Goal: Transaction & Acquisition: Purchase product/service

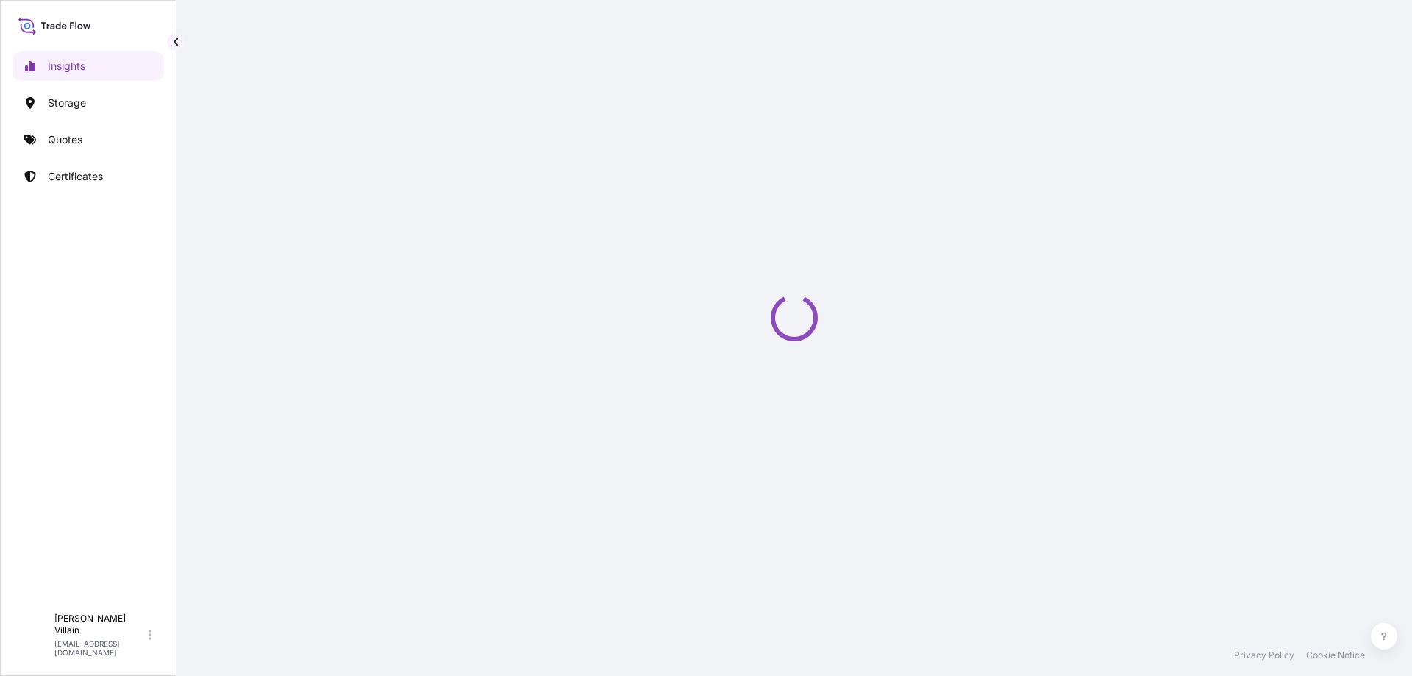
select select "2025"
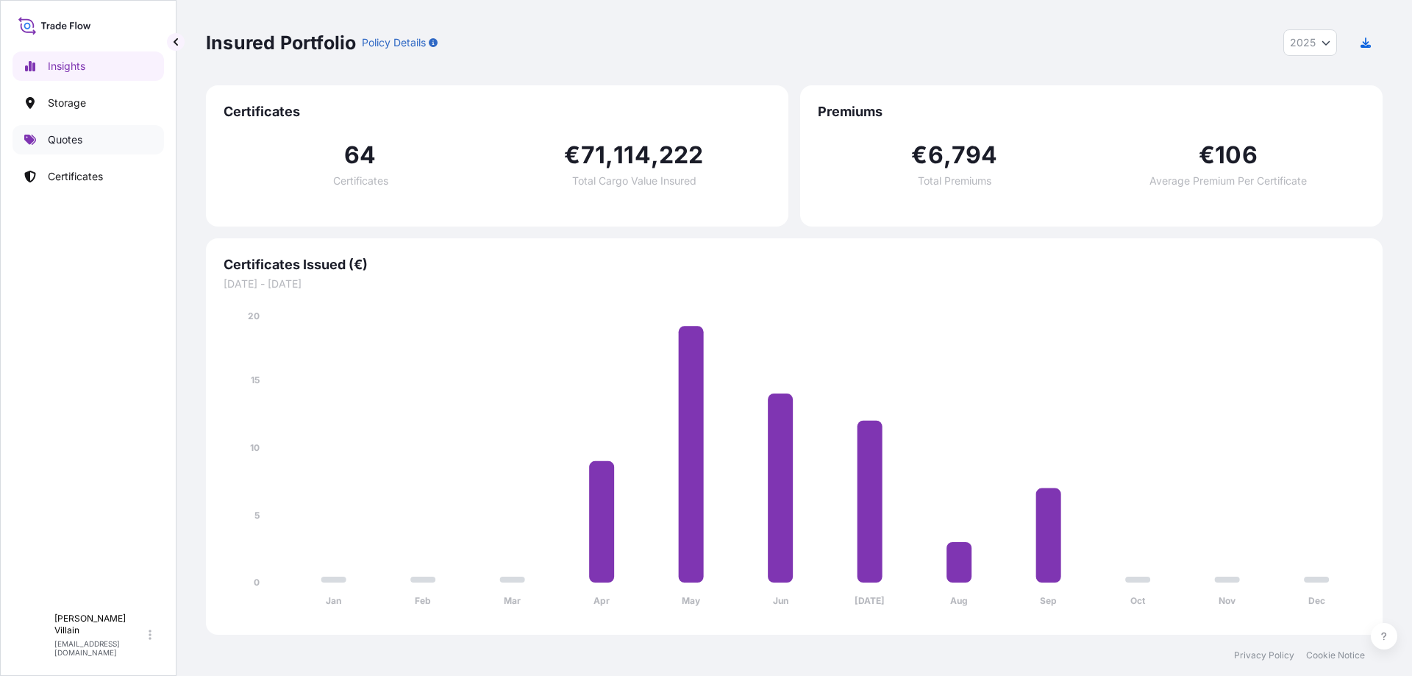
click at [70, 139] on p "Quotes" at bounding box center [65, 139] width 35 height 15
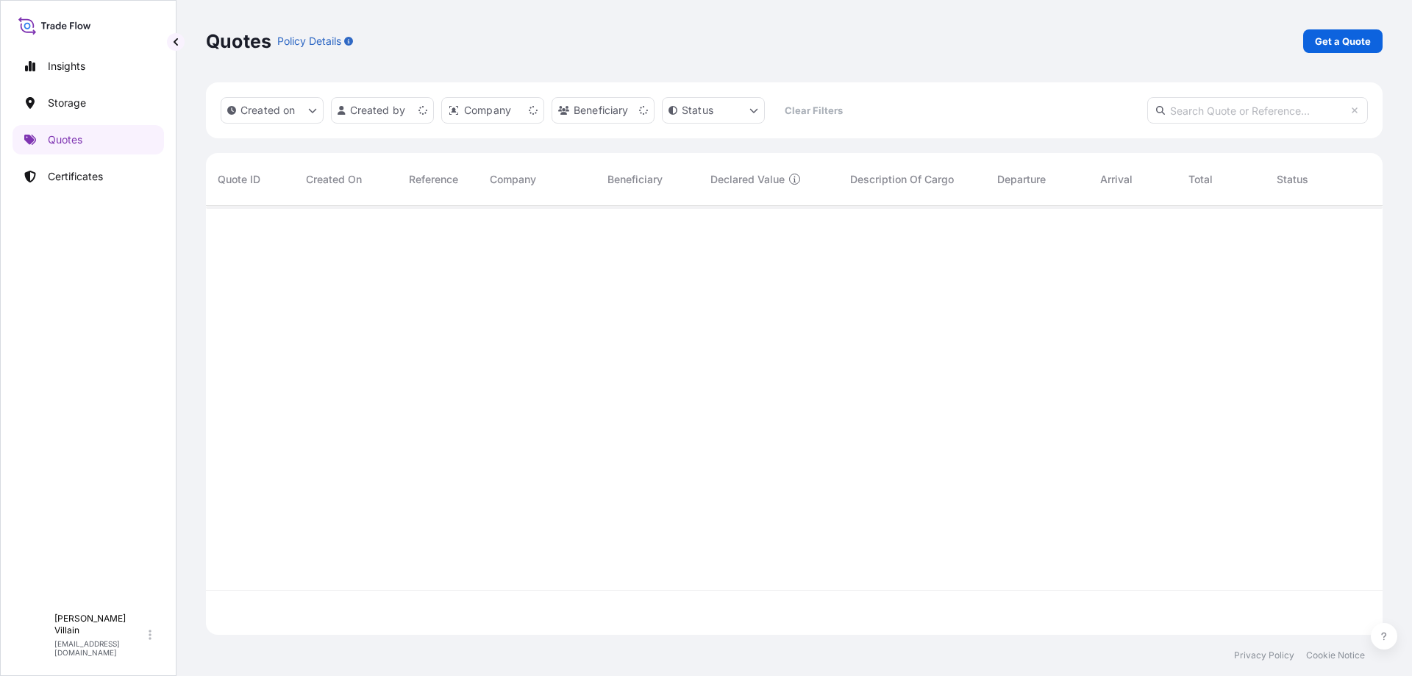
scroll to position [426, 1165]
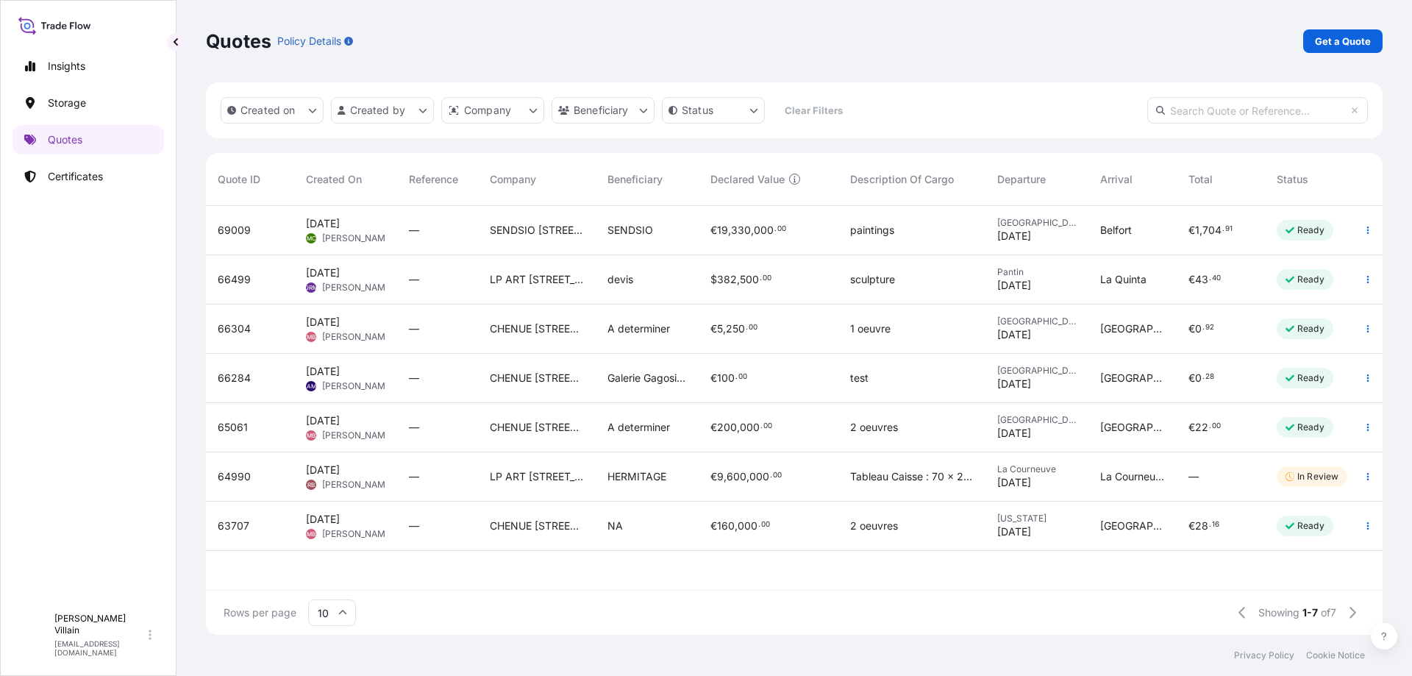
click at [709, 40] on div "Quotes Policy Details Get a Quote" at bounding box center [794, 41] width 1176 height 24
click at [1359, 41] on p "Get a Quote" at bounding box center [1343, 41] width 56 height 15
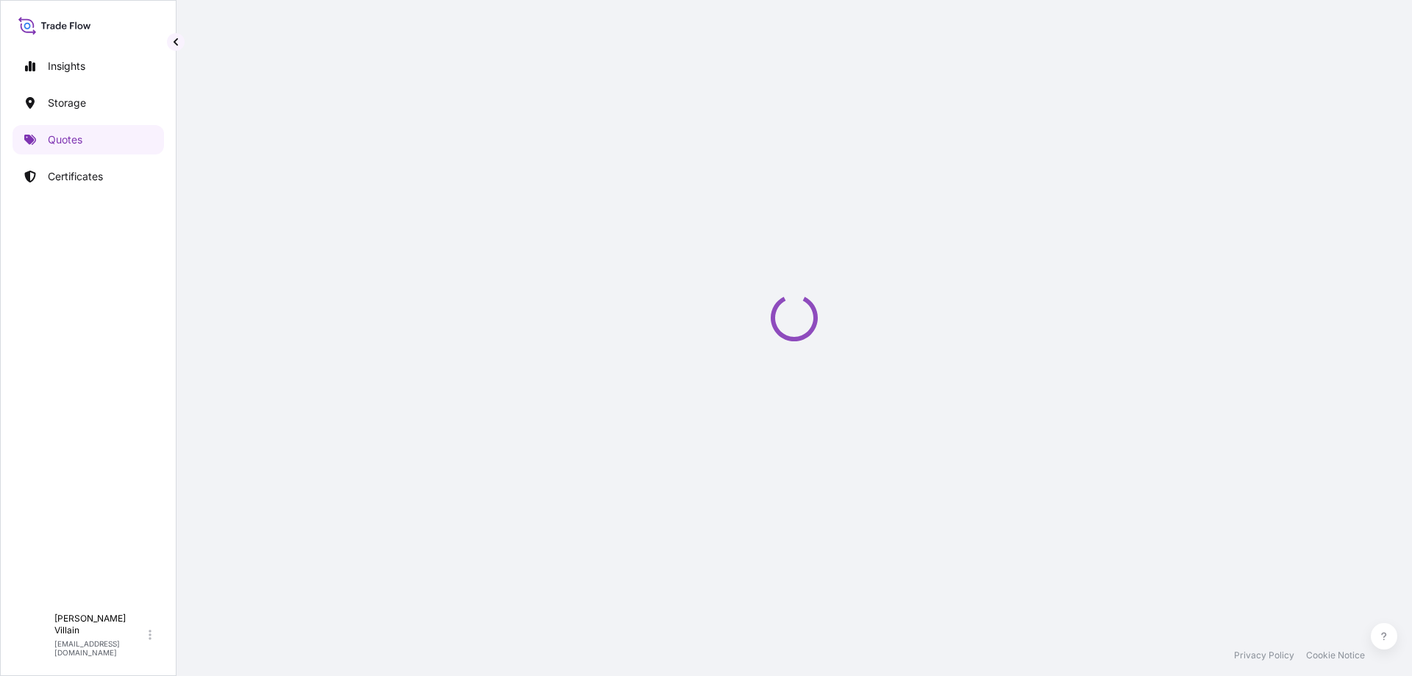
select select "Sea"
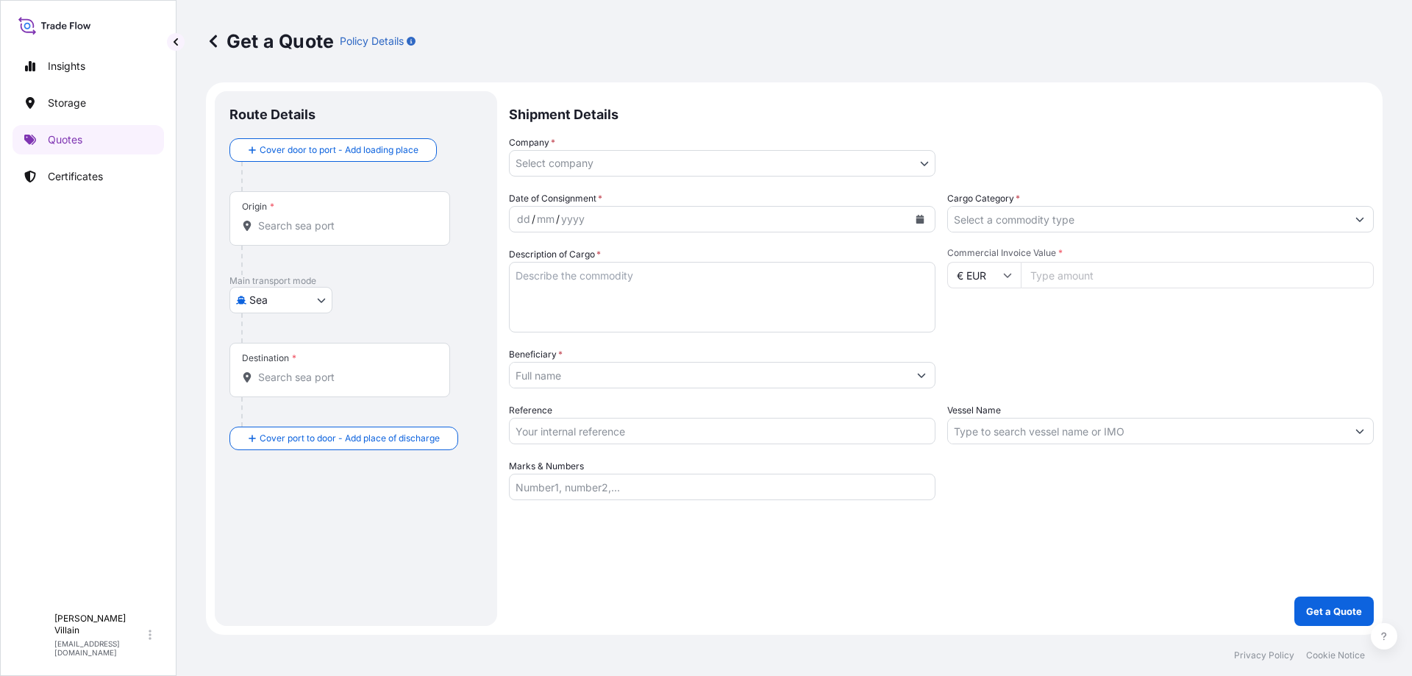
click at [328, 227] on input "Origin *" at bounding box center [345, 225] width 174 height 15
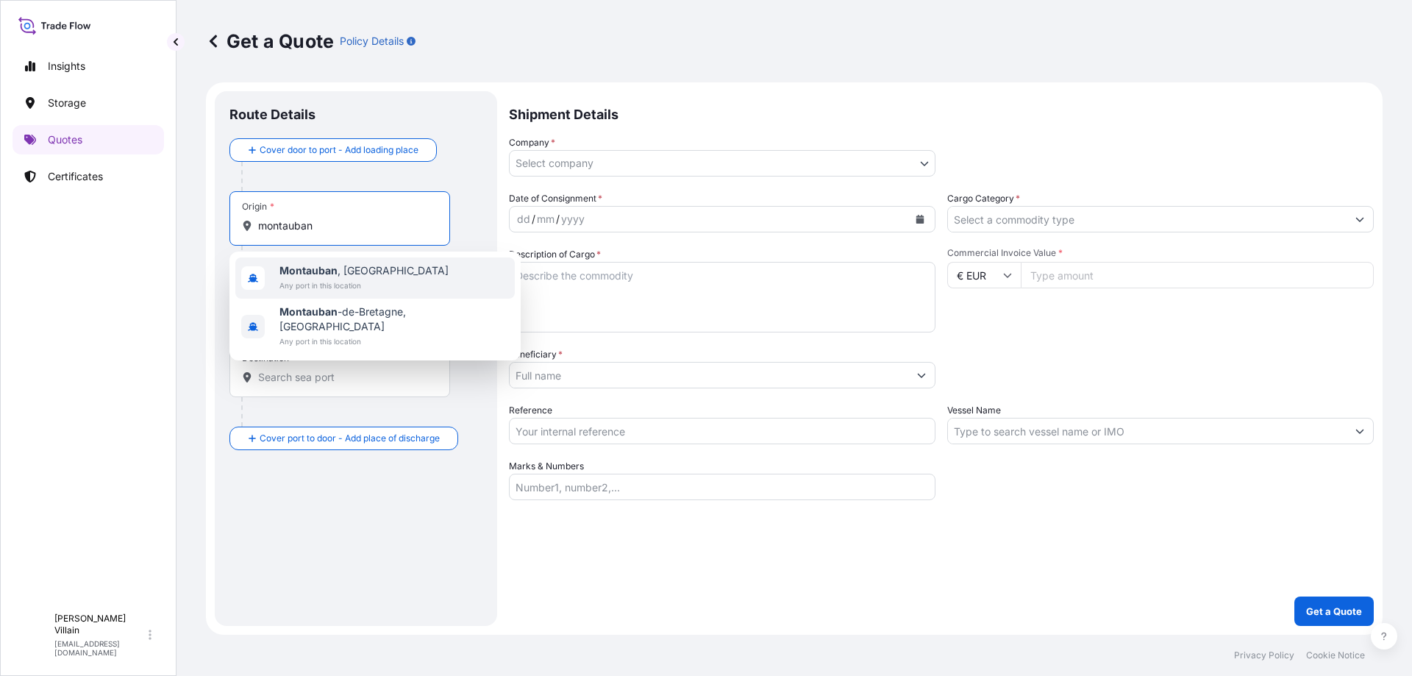
click at [344, 270] on span "[GEOGRAPHIC_DATA] , [GEOGRAPHIC_DATA]" at bounding box center [363, 270] width 169 height 15
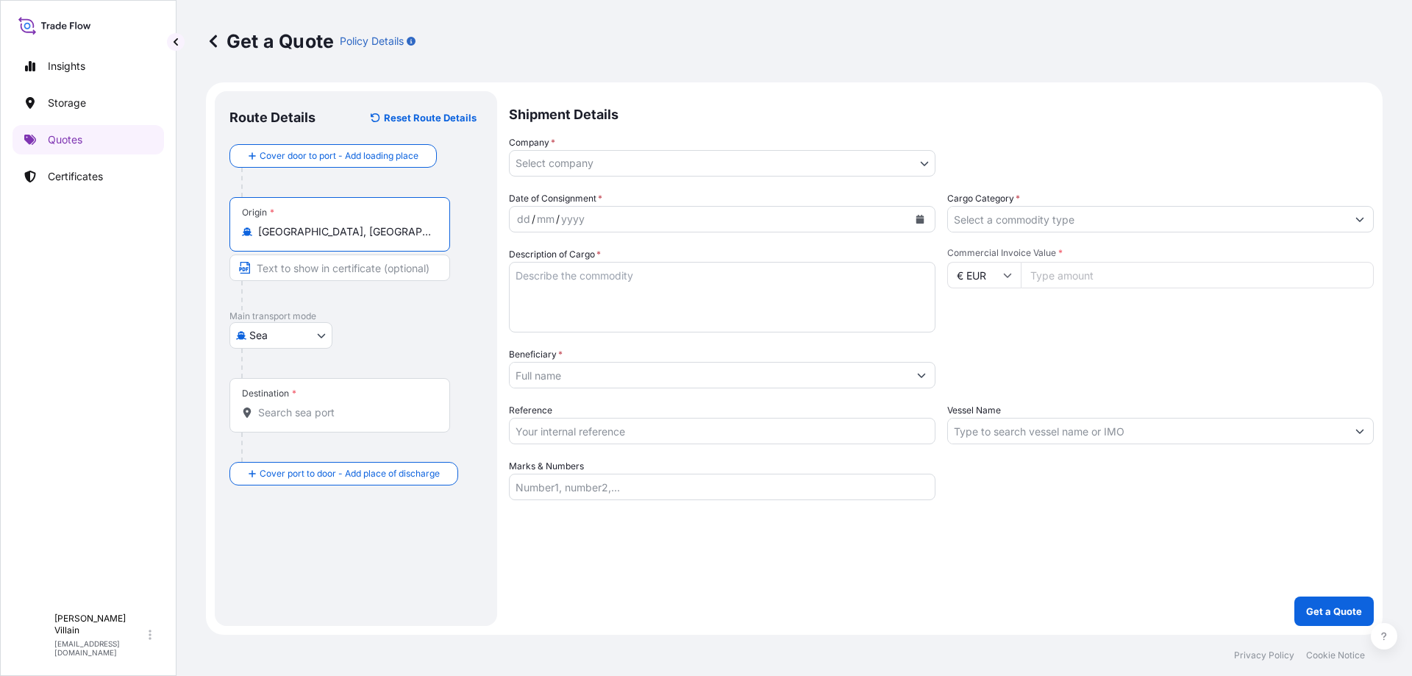
type input "[GEOGRAPHIC_DATA], [GEOGRAPHIC_DATA]"
click at [290, 337] on body "2 options available. Insights Storage Quotes Certificates F [PERSON_NAME] [EMAI…" at bounding box center [706, 338] width 1412 height 676
click at [279, 480] on span "Land / Air" at bounding box center [280, 479] width 47 height 15
select select "Land / Air"
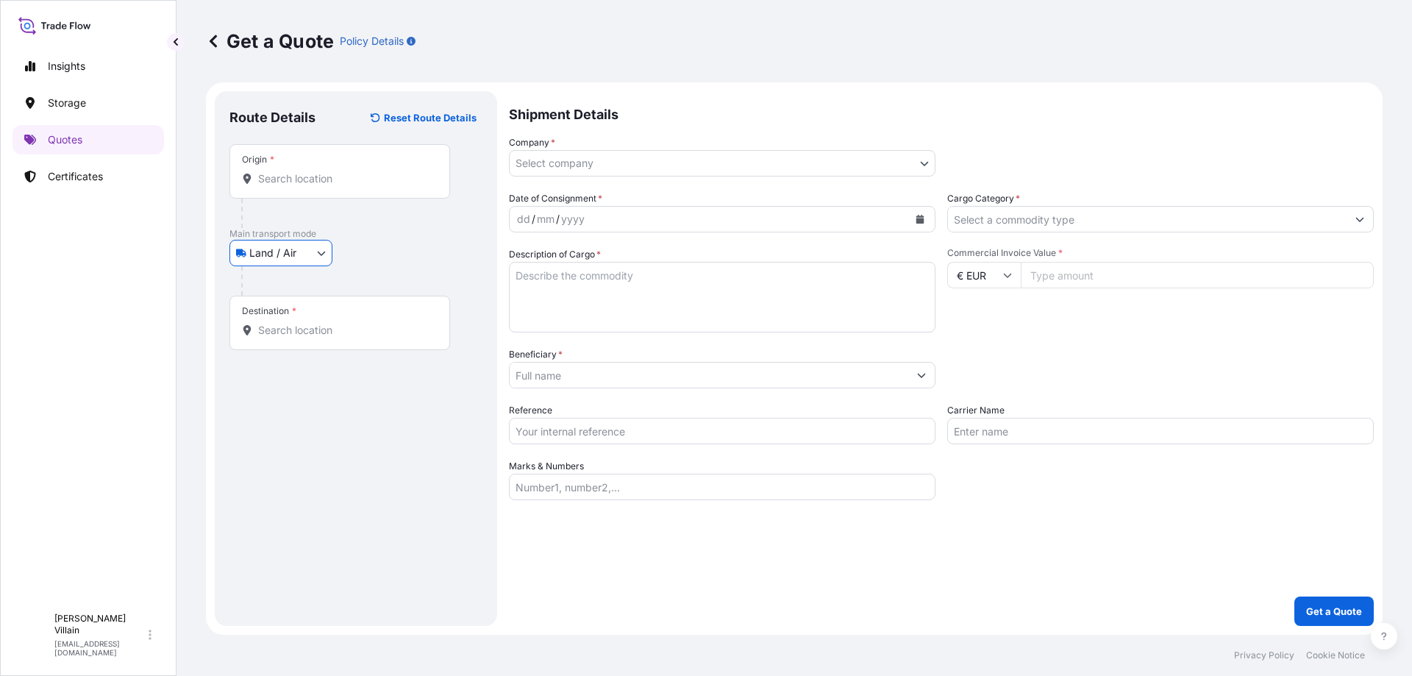
click at [319, 324] on input "Destination *" at bounding box center [345, 330] width 174 height 15
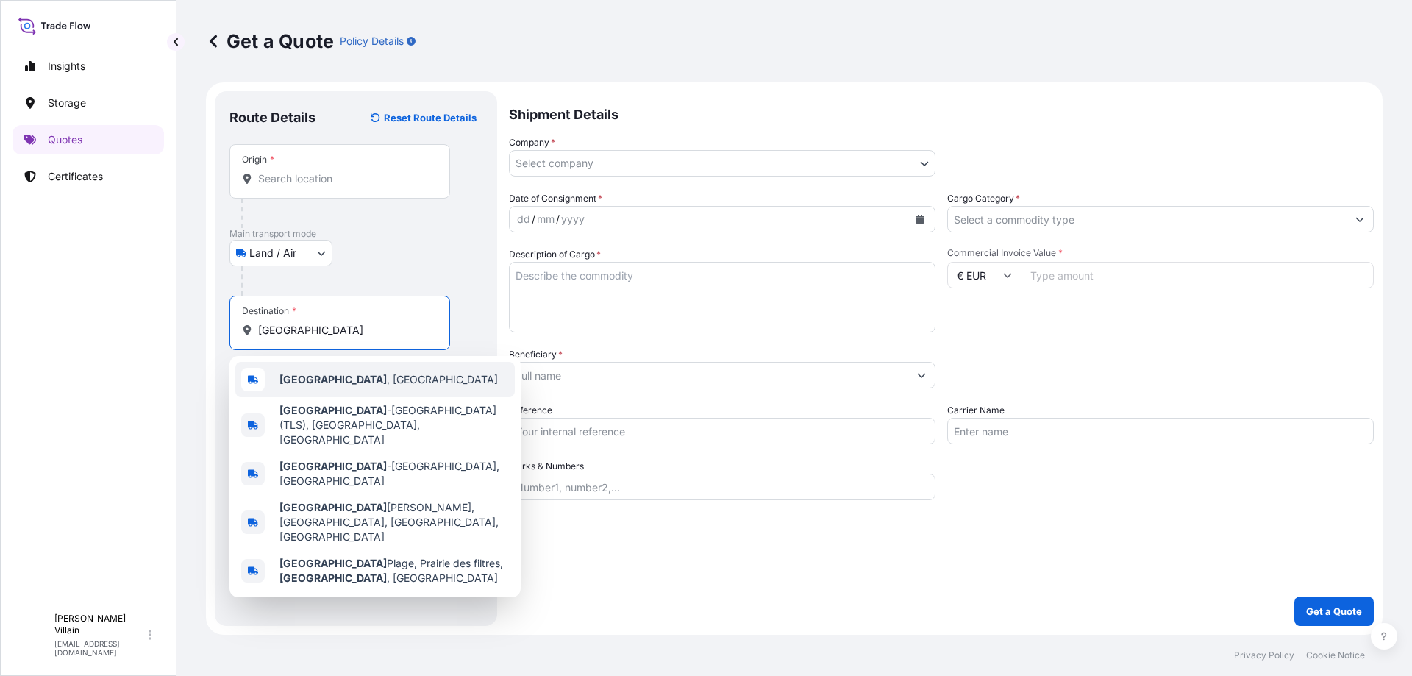
click at [326, 370] on div "[GEOGRAPHIC_DATA] , [GEOGRAPHIC_DATA]" at bounding box center [374, 379] width 279 height 35
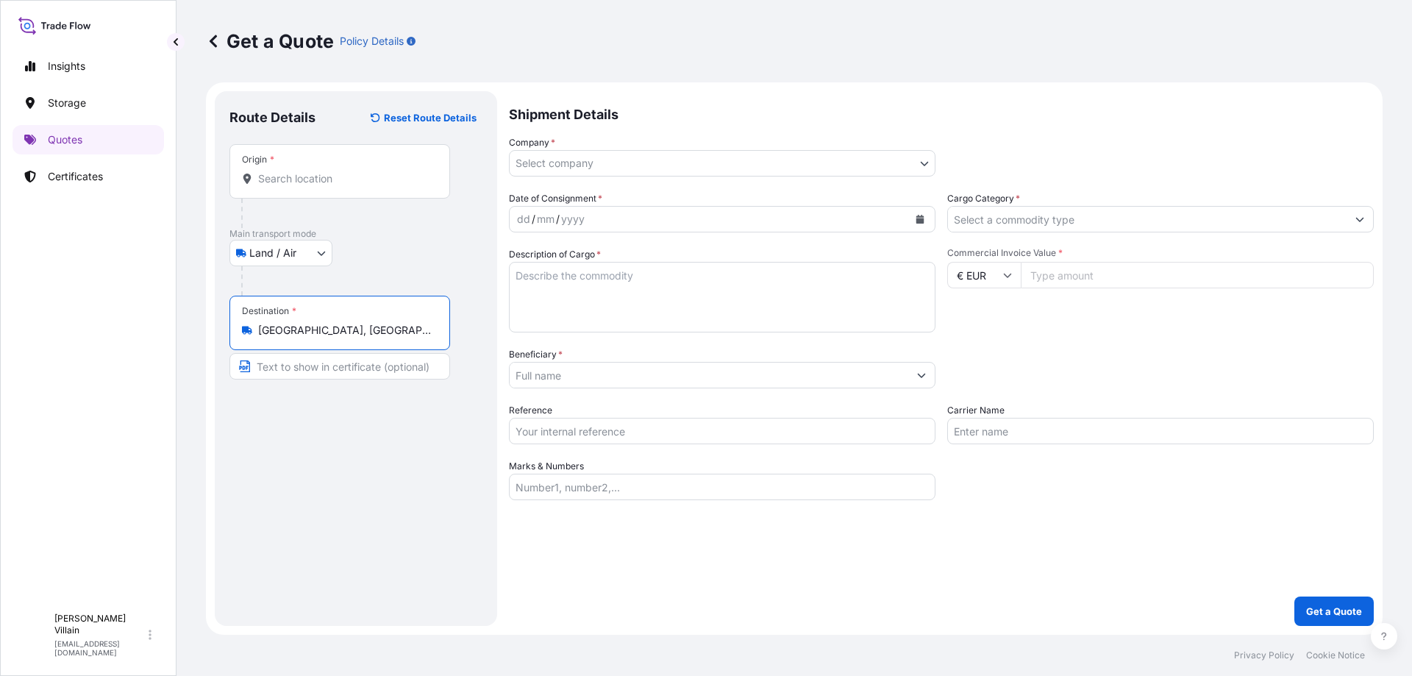
type input "[GEOGRAPHIC_DATA], [GEOGRAPHIC_DATA]"
click at [326, 191] on div "Origin *" at bounding box center [339, 171] width 221 height 54
click at [326, 186] on input "Origin *" at bounding box center [345, 178] width 174 height 15
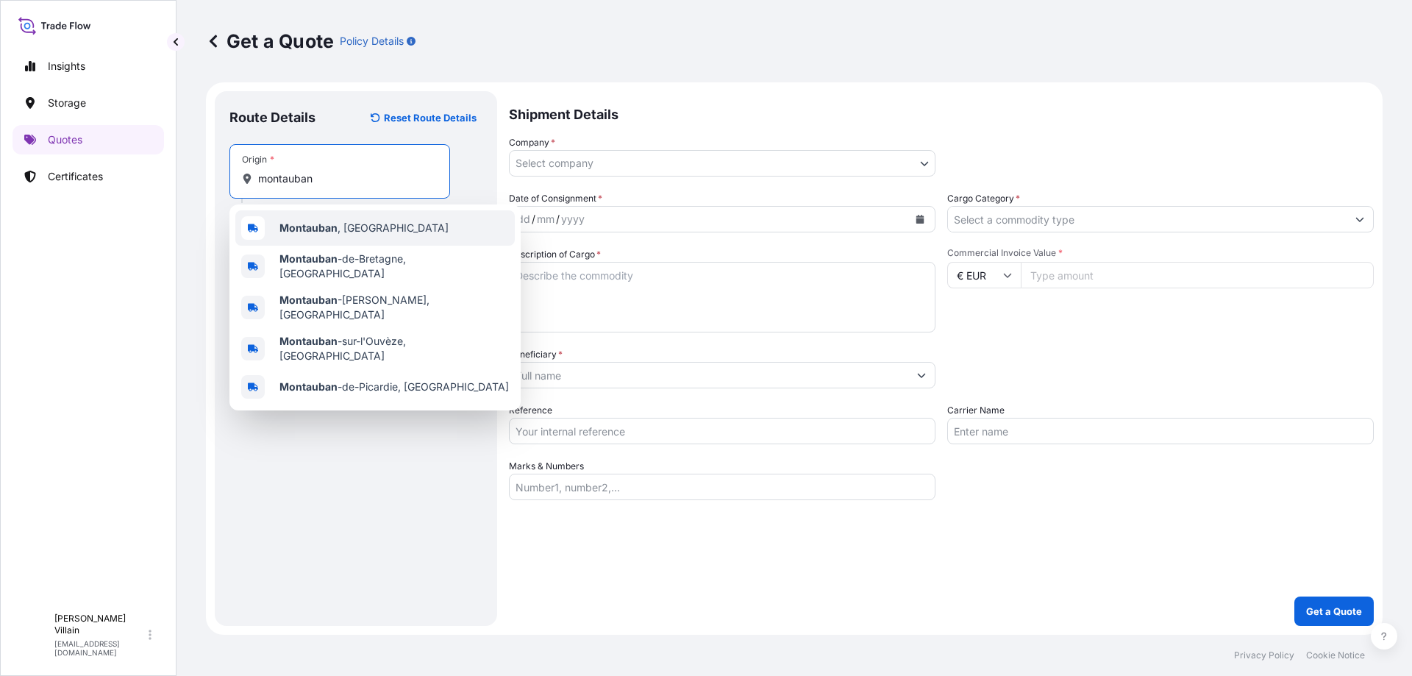
click at [328, 221] on div "[GEOGRAPHIC_DATA] , [GEOGRAPHIC_DATA]" at bounding box center [374, 227] width 279 height 35
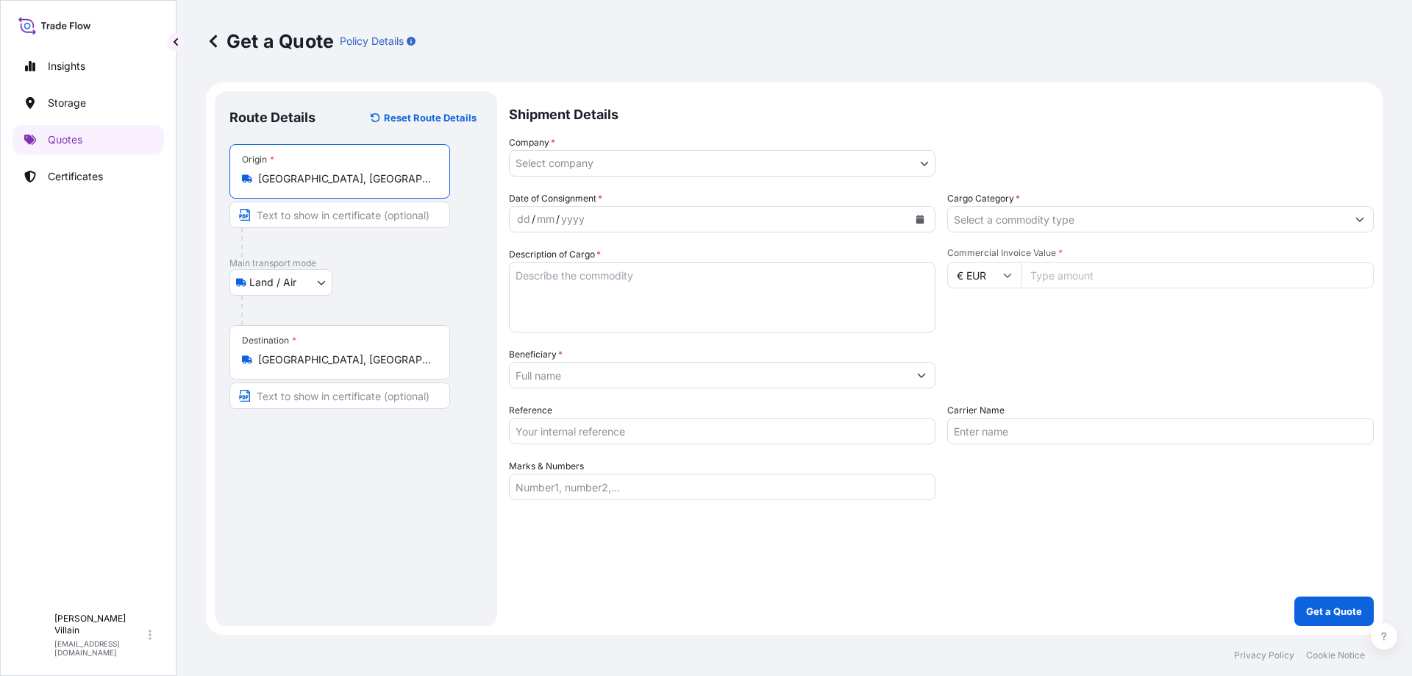
type input "[GEOGRAPHIC_DATA], [GEOGRAPHIC_DATA]"
click at [550, 154] on body "0 options available. 5 options available. Insights Storage Quotes Certificates …" at bounding box center [706, 338] width 1412 height 676
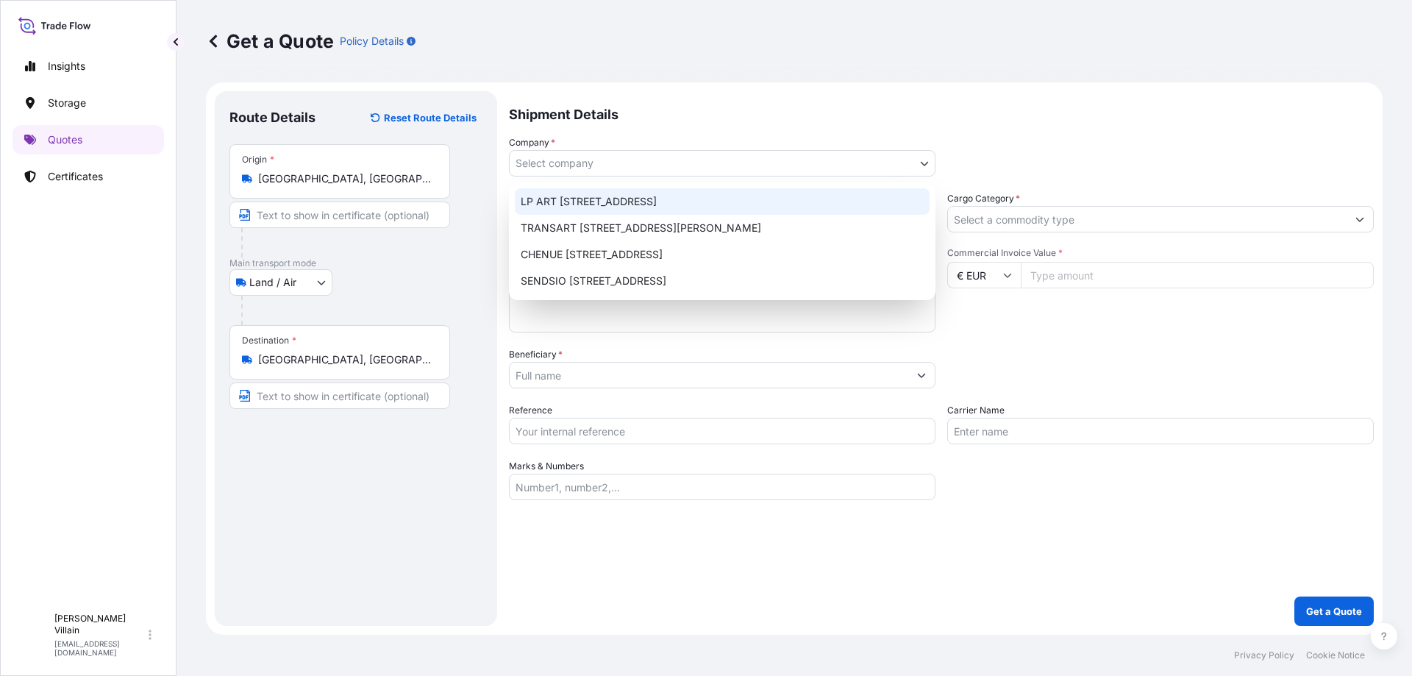
click at [633, 199] on div "LP ART [STREET_ADDRESS]" at bounding box center [722, 201] width 415 height 26
select select "31995"
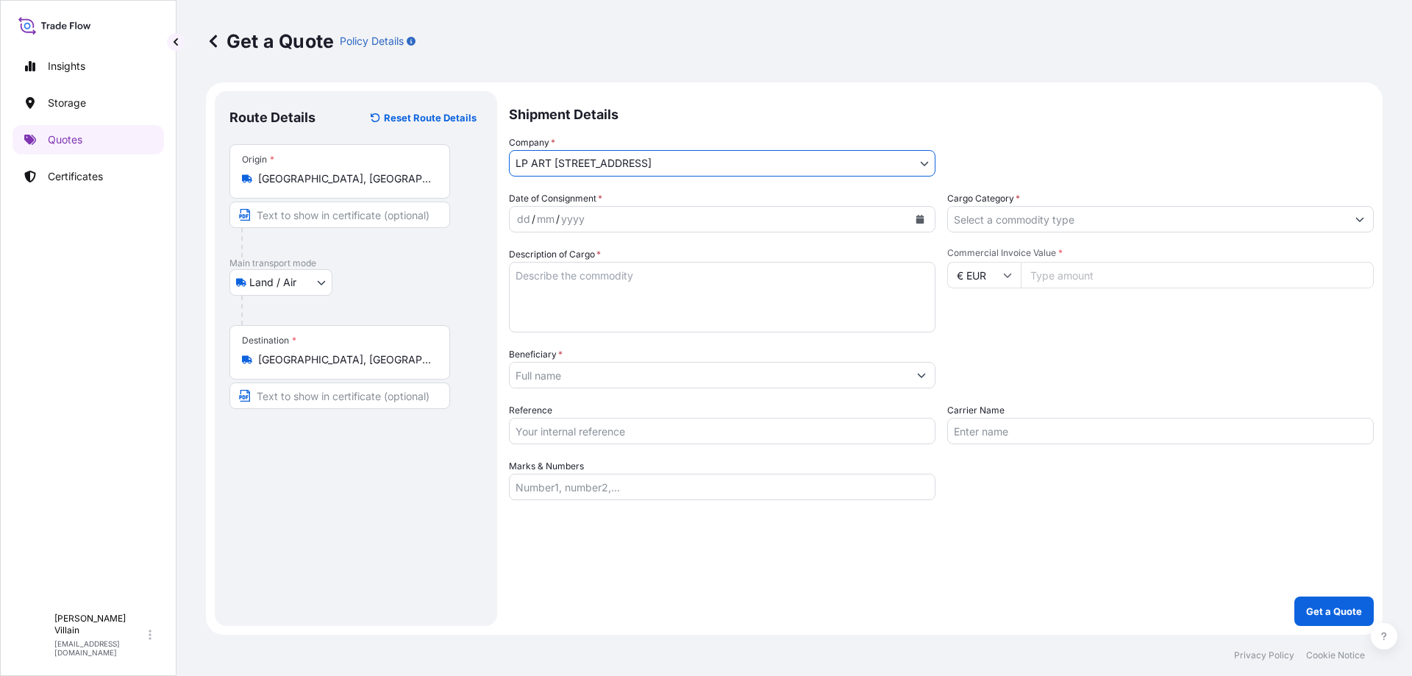
click at [569, 215] on div "yyyy" at bounding box center [573, 219] width 26 height 18
click at [921, 221] on icon "Calendar" at bounding box center [920, 219] width 8 height 9
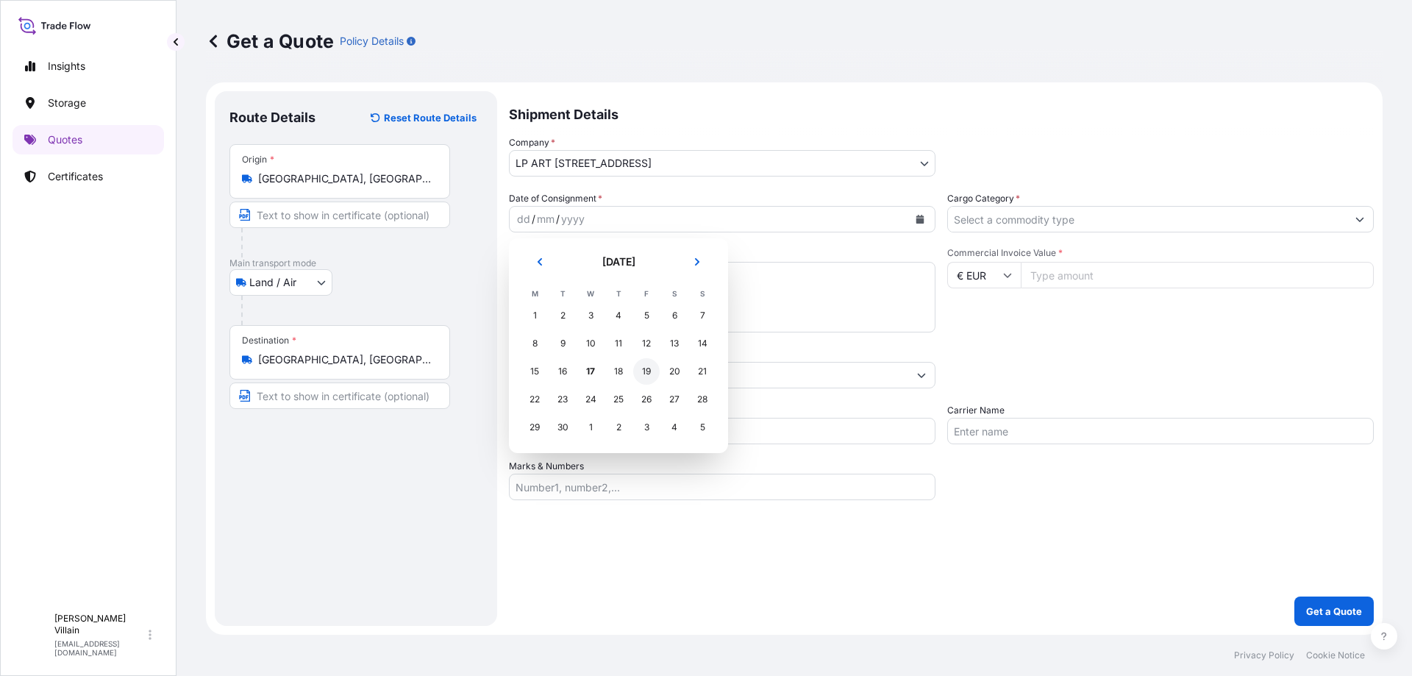
click at [646, 376] on div "19" at bounding box center [646, 371] width 26 height 26
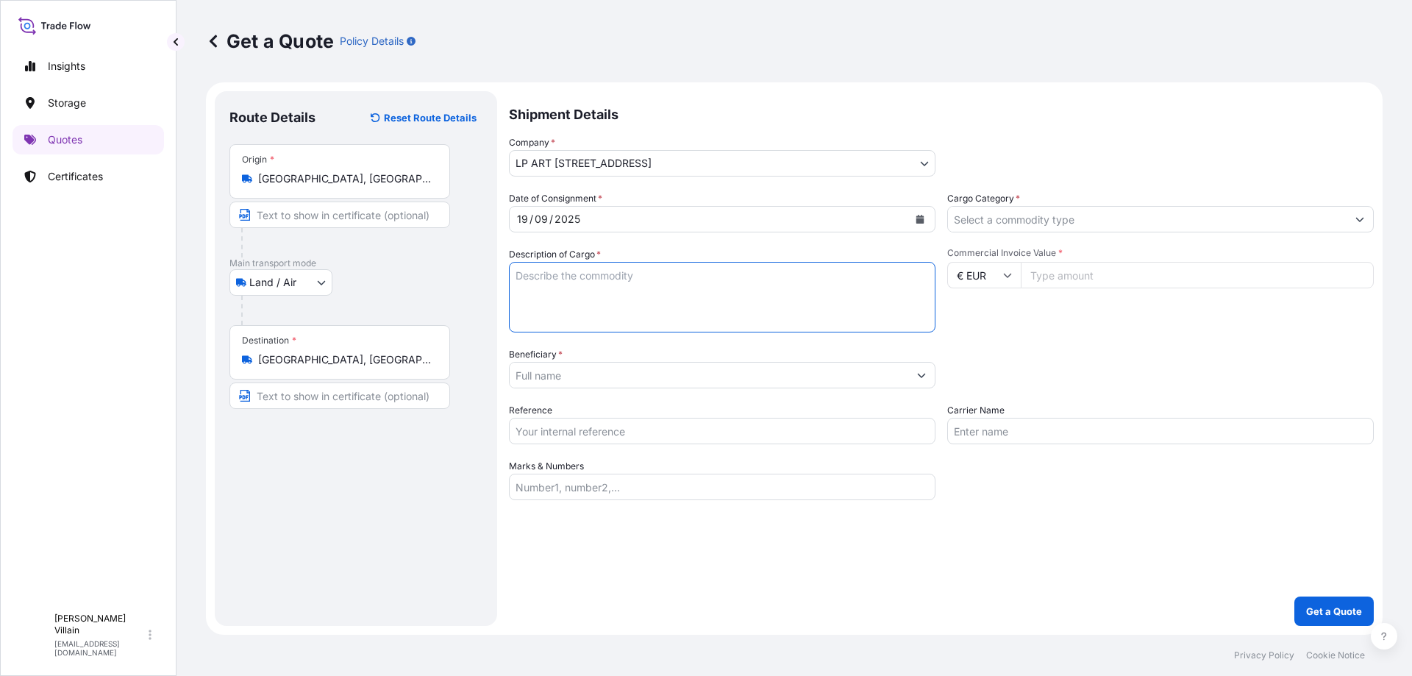
click at [601, 285] on textarea "Description of Cargo *" at bounding box center [722, 297] width 426 height 71
click at [1071, 268] on input "Commercial Invoice Value *" at bounding box center [1197, 275] width 353 height 26
type input "37954"
click at [1035, 227] on input "Cargo Category *" at bounding box center [1147, 219] width 399 height 26
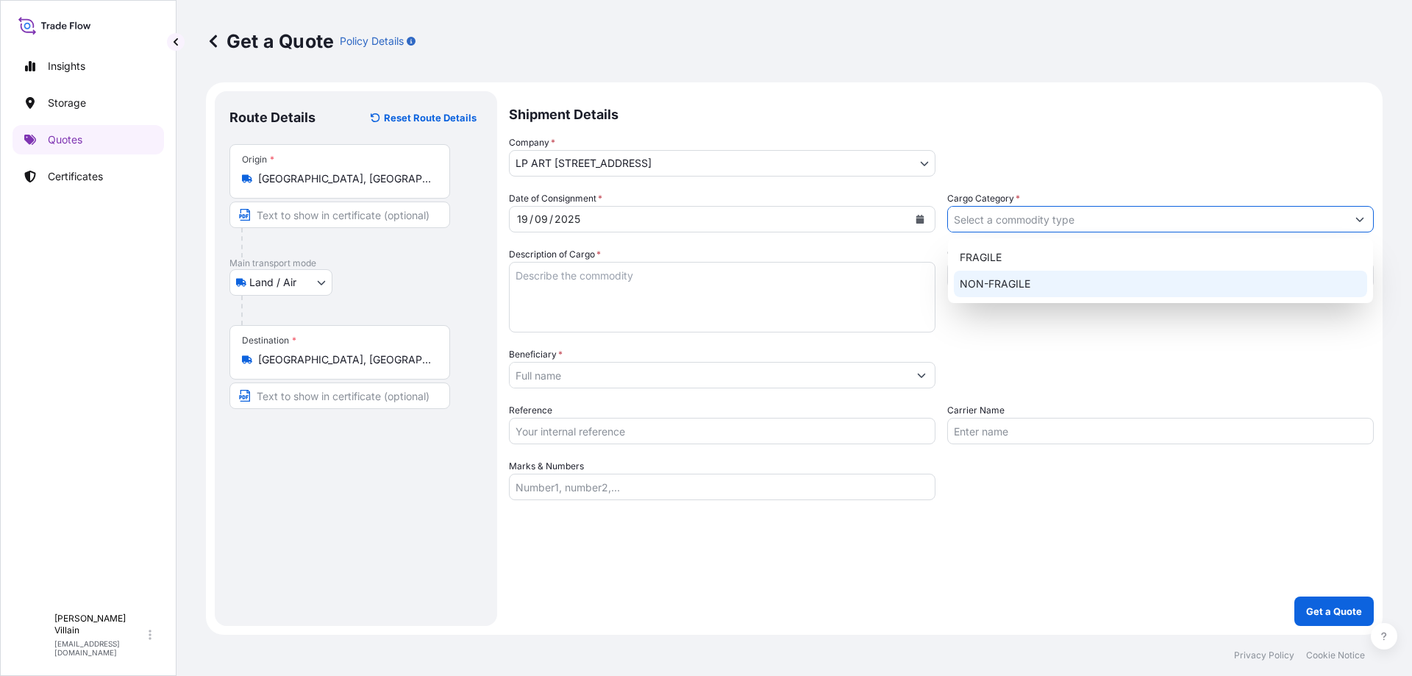
click at [1009, 282] on div "NON-FRAGILE" at bounding box center [1160, 284] width 413 height 26
type input "NON-FRAGILE"
click at [608, 297] on textarea "Description of Cargo *" at bounding box center [722, 297] width 426 height 71
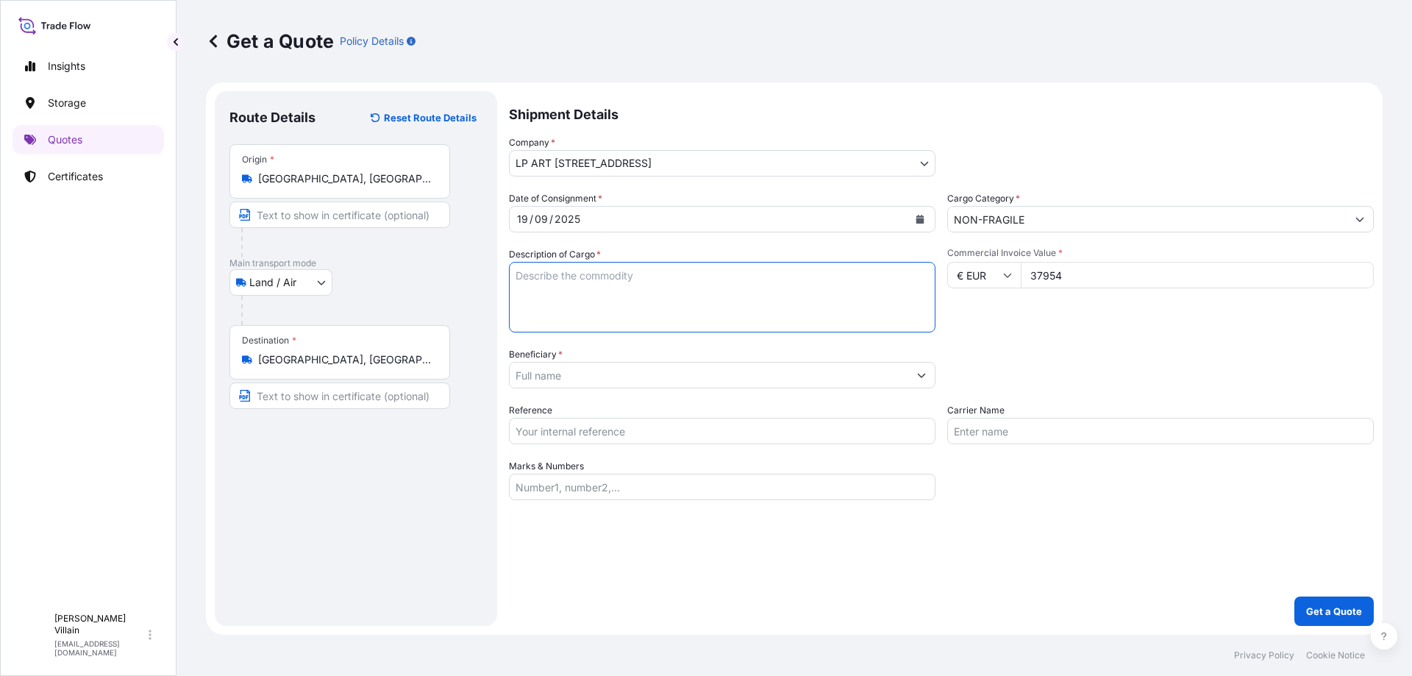
paste textarea "Loremip do sit Amet c adip eli Seddoeiusm 47495338 TEM 4 Incidi utlabor etdolor…"
type textarea "Loremip do sit Amet c adip eli Seddoeiusm 47495338 TEM 4 Incidi utlabor etdolor…"
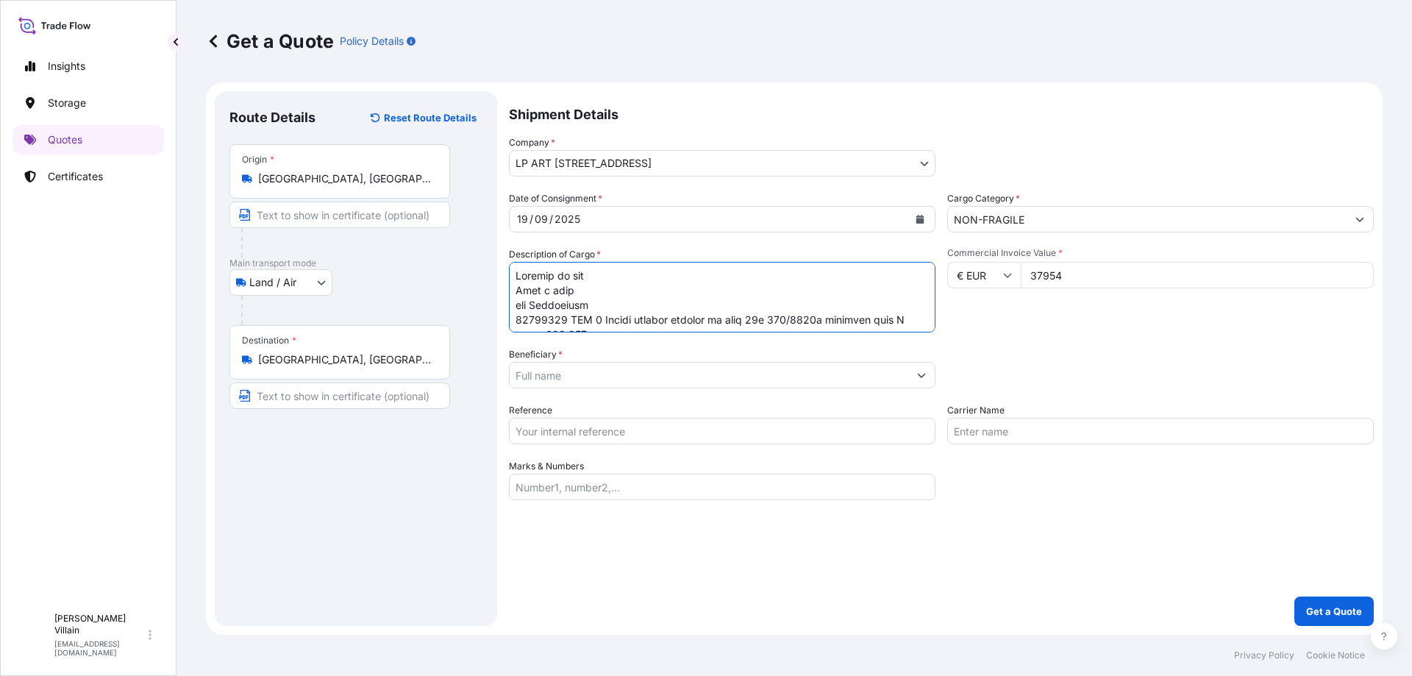
drag, startPoint x: 635, startPoint y: 265, endPoint x: 514, endPoint y: 251, distance: 122.0
click at [505, 241] on form "Route Details Reset Route Details Place of loading Road / [GEOGRAPHIC_DATA] / I…" at bounding box center [794, 358] width 1176 height 552
click at [597, 277] on textarea "Description of Cargo *" at bounding box center [722, 297] width 426 height 71
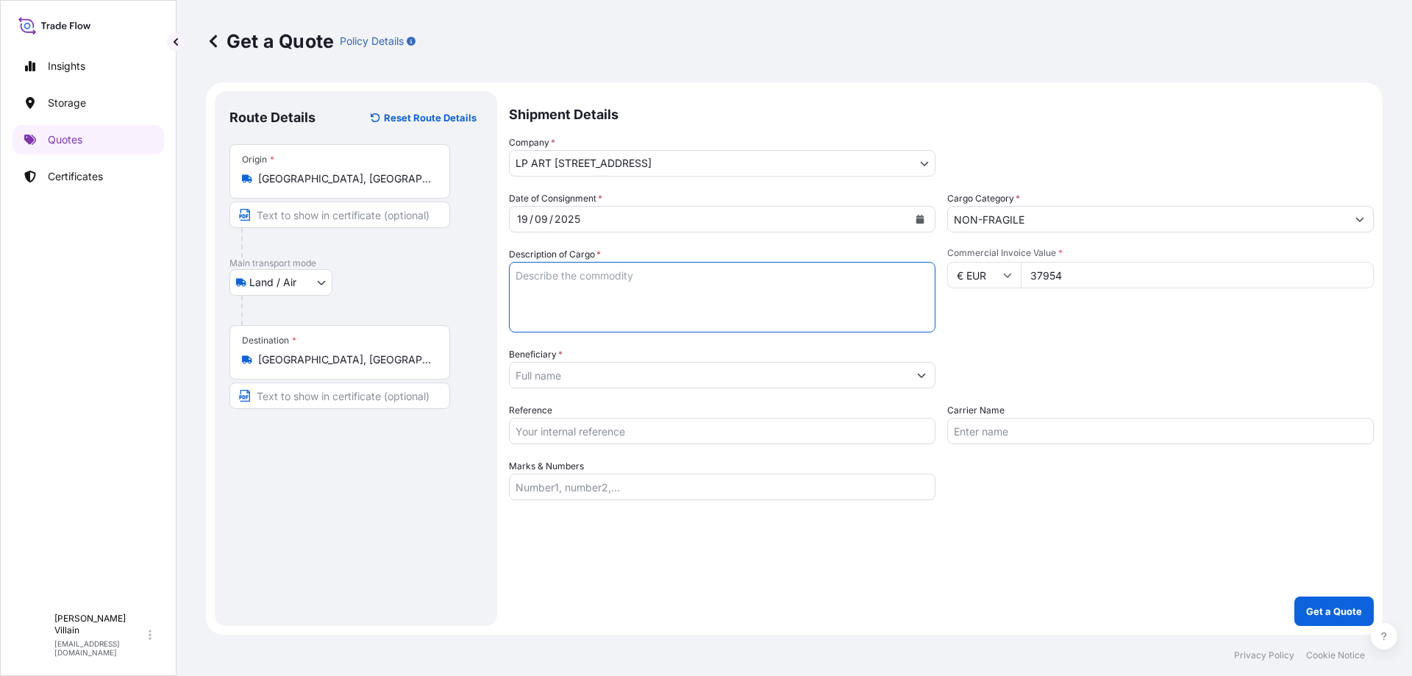
paste textarea "Loremip do sit Amet c adip eli Seddoeiusm 47495338 TEM 4 Incidi utlabor etdolor…"
type textarea "Loremip do sit Amet c adip eli Seddoeiusm 47495338 TEM 4 Incidi utlabor etdolor…"
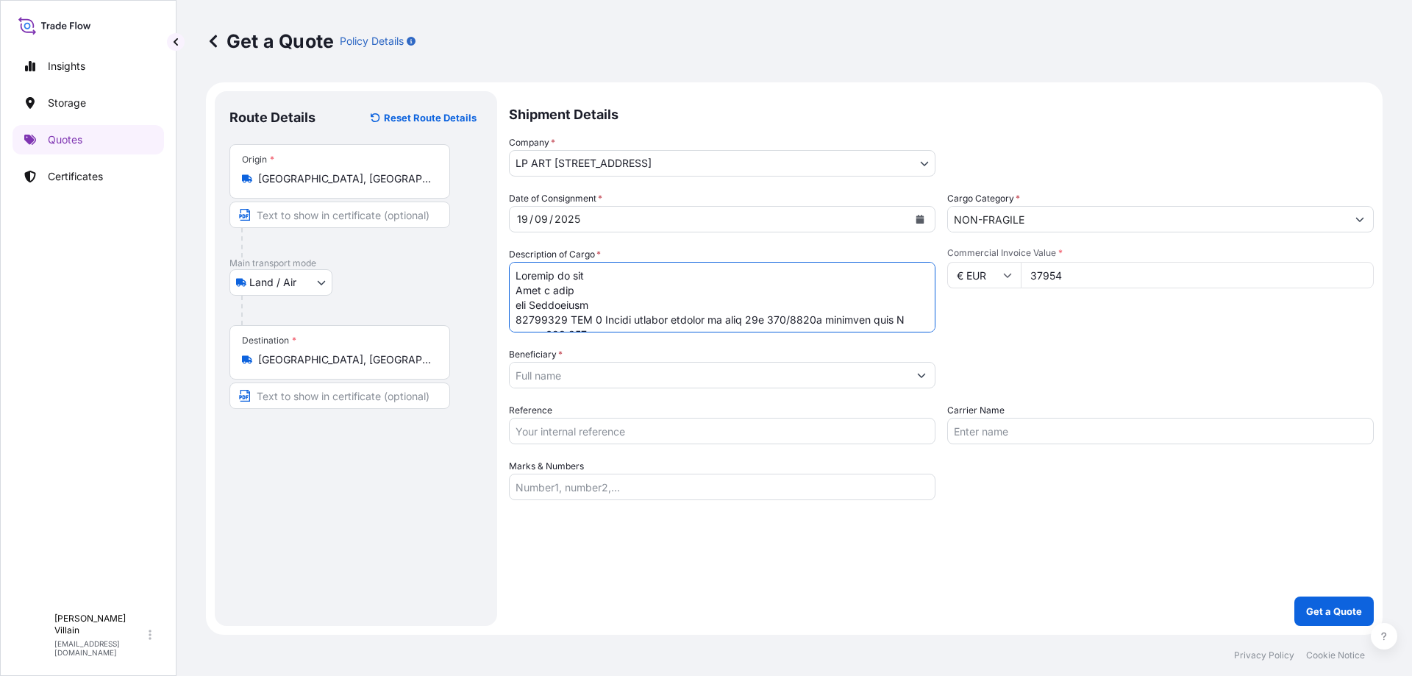
drag, startPoint x: 670, startPoint y: 292, endPoint x: 504, endPoint y: 230, distance: 176.6
click at [504, 230] on form "Route Details Reset Route Details Place of loading Road / [GEOGRAPHIC_DATA] / I…" at bounding box center [794, 358] width 1176 height 552
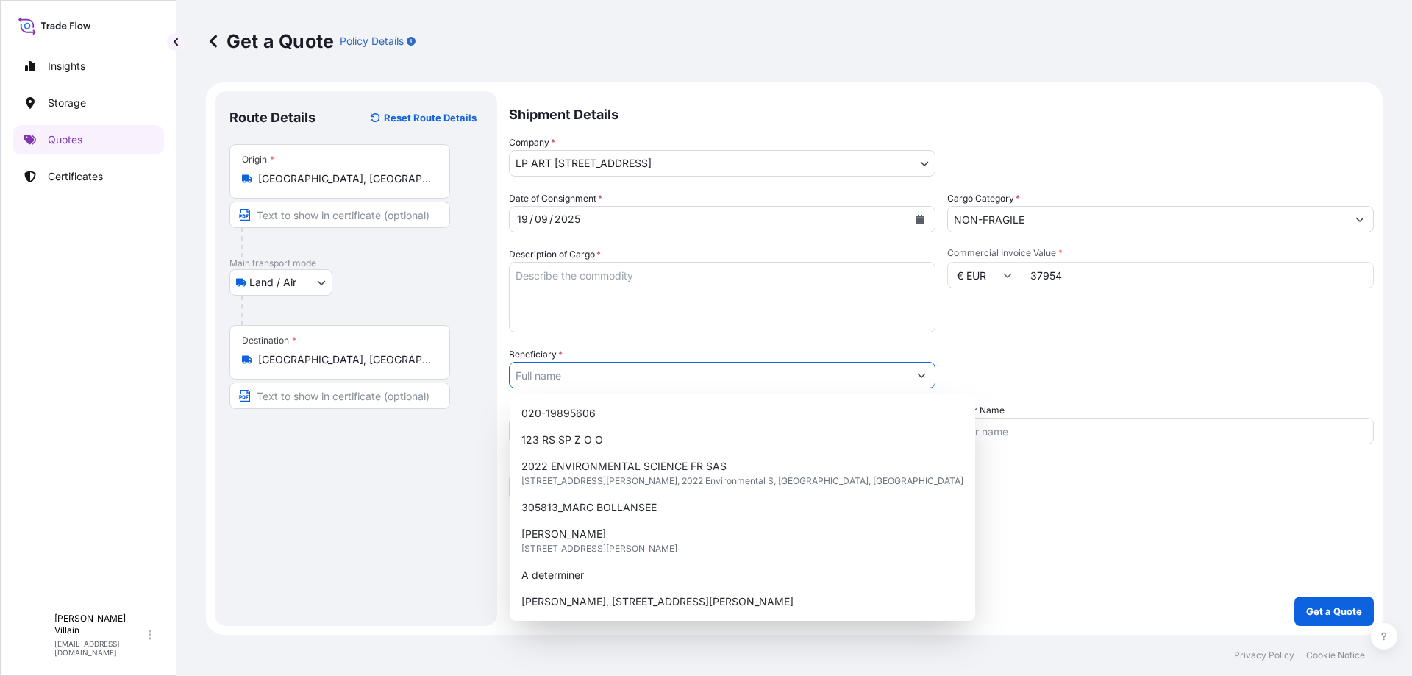
click at [559, 373] on input "Beneficiary *" at bounding box center [709, 375] width 399 height 26
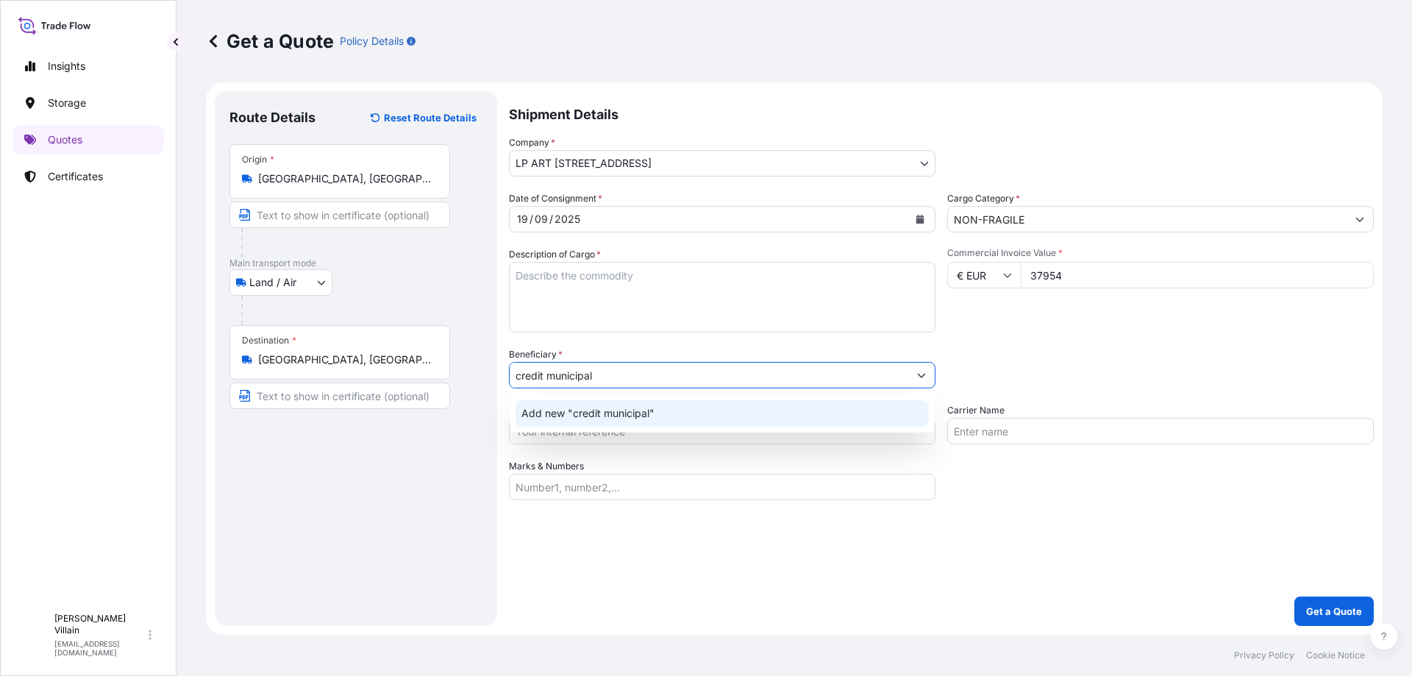
click at [601, 418] on span "Add new "credit municipal"" at bounding box center [587, 413] width 133 height 15
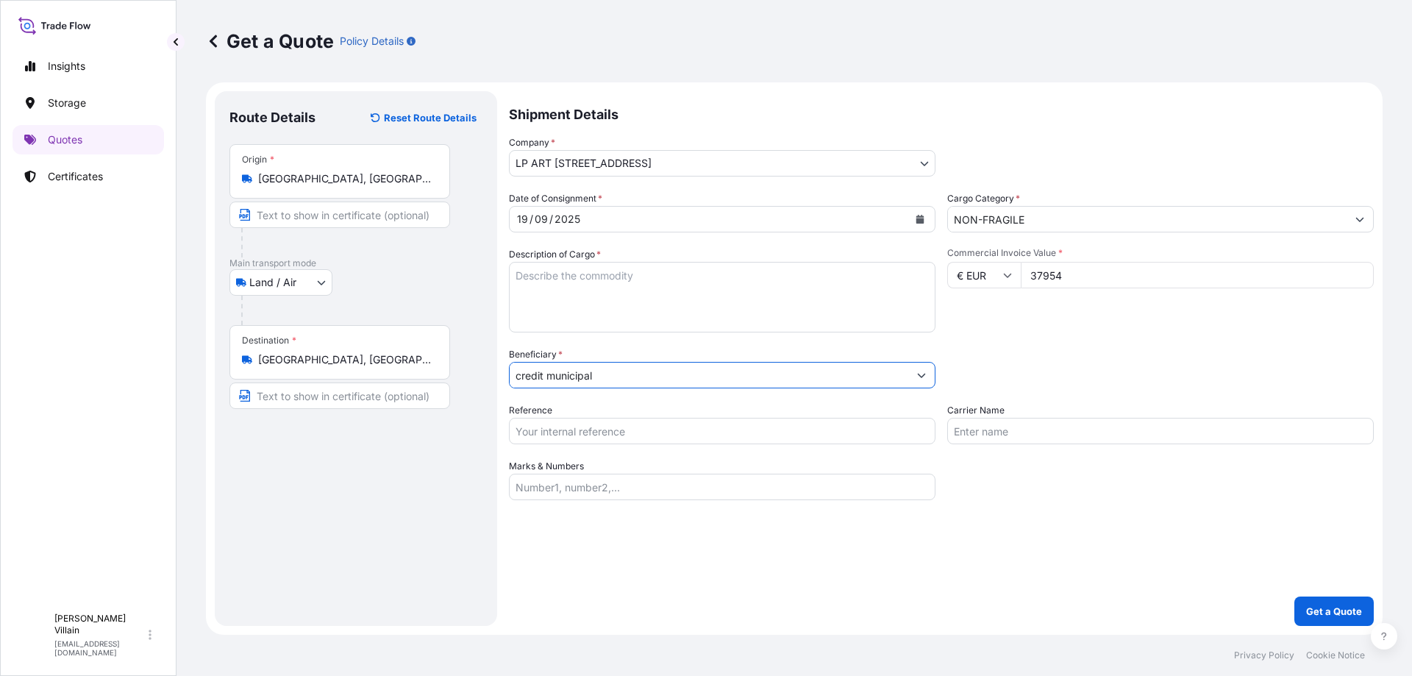
click at [886, 372] on input "credit municipal" at bounding box center [709, 375] width 399 height 26
click at [923, 375] on icon "Show suggestions" at bounding box center [922, 376] width 8 height 4
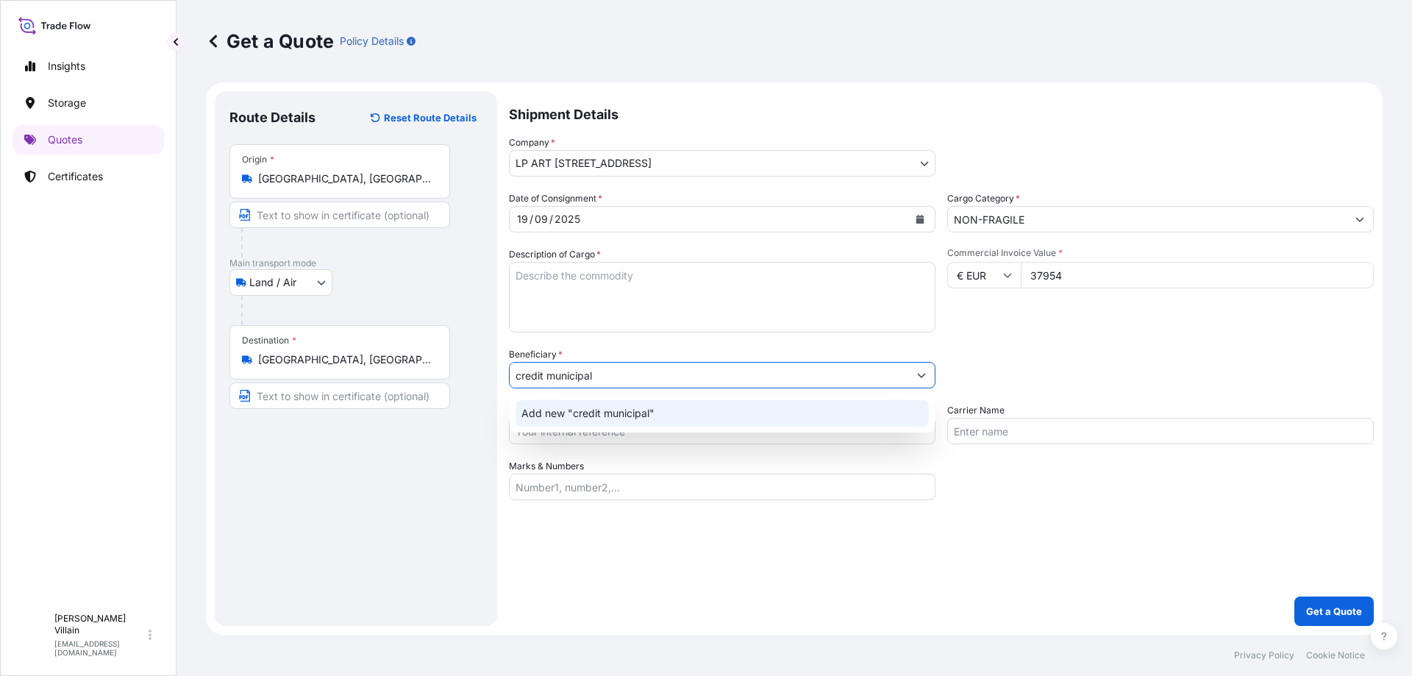
click at [645, 415] on span "Add new "credit municipal"" at bounding box center [587, 413] width 133 height 15
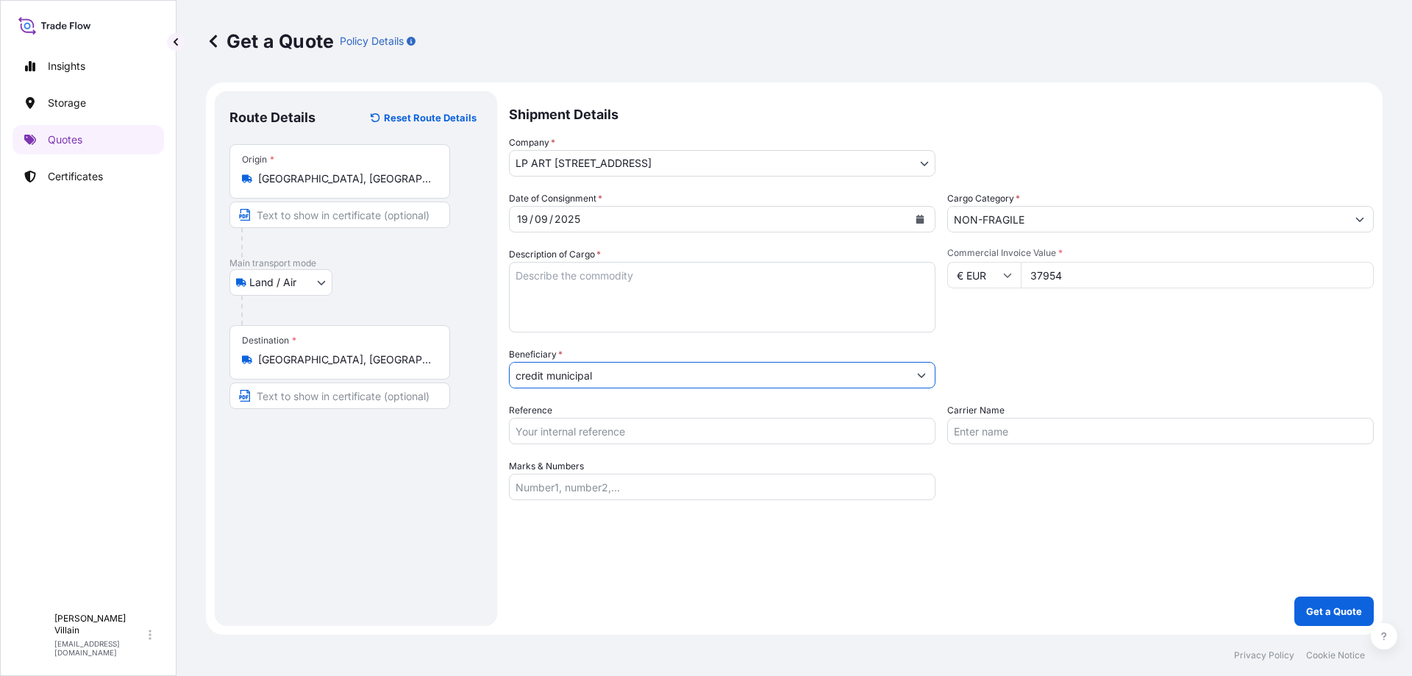
type input "credit municipal"
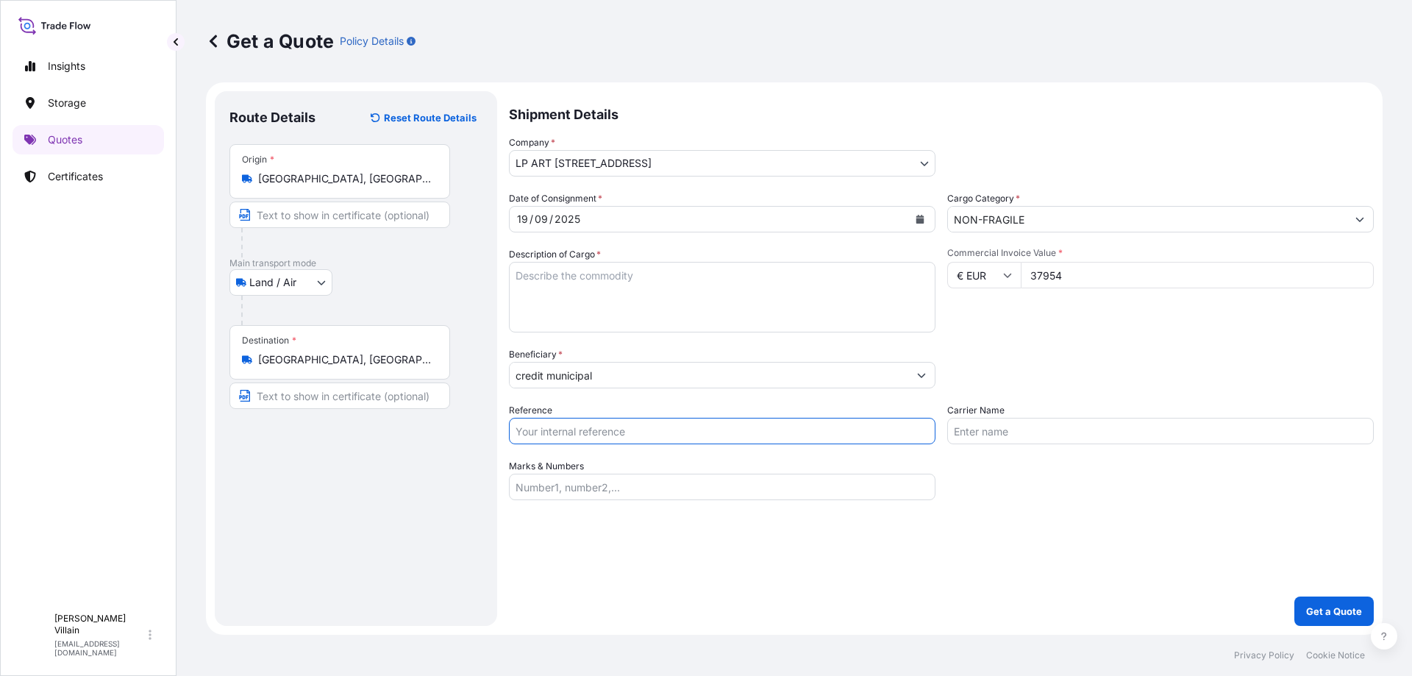
click at [614, 424] on input "Reference" at bounding box center [722, 431] width 426 height 26
paste input "NT.25.09.250454.FV"
type input "NT.25.09.250454.FV"
click at [598, 493] on input "Marks & Numbers" at bounding box center [722, 487] width 426 height 26
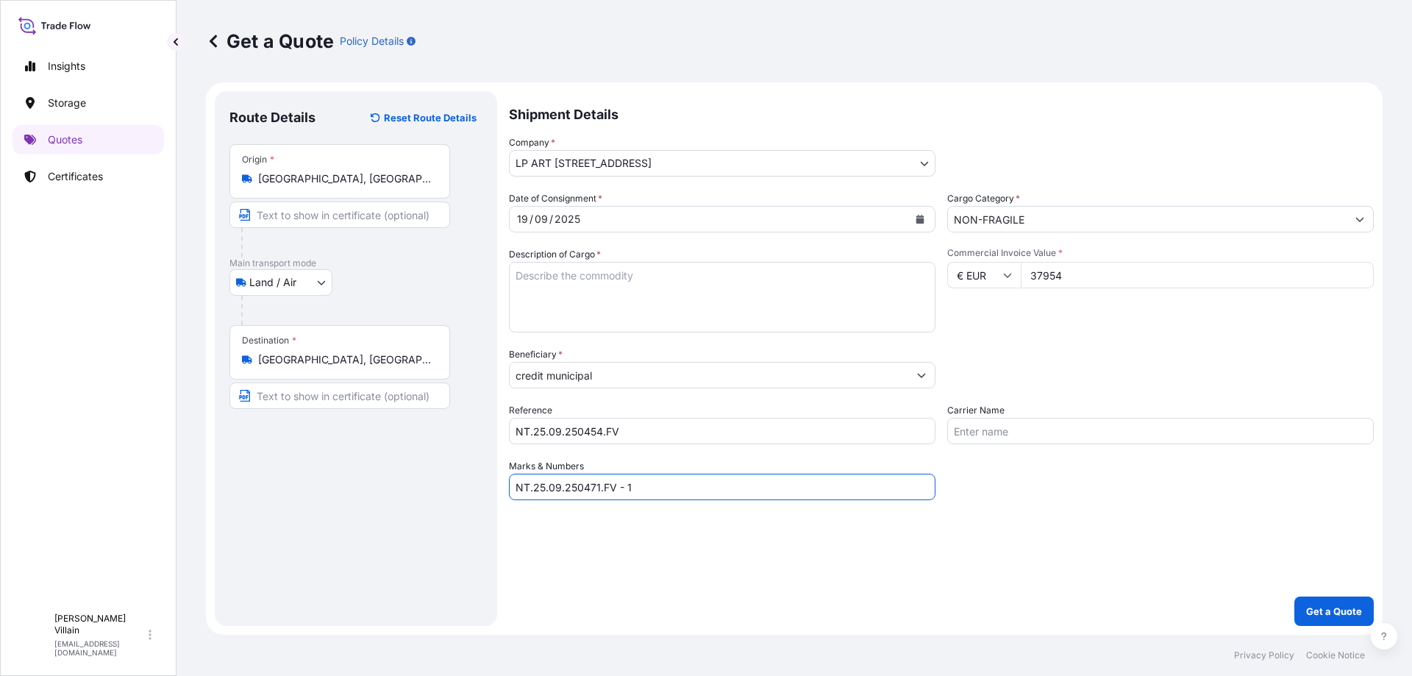
drag, startPoint x: 600, startPoint y: 486, endPoint x: 592, endPoint y: 486, distance: 8.1
click at [592, 486] on input "NT.25.09.250471.FV - 1" at bounding box center [722, 487] width 426 height 26
type input "NT.25.09.250454.FV - 1"
click at [1000, 428] on input "Carrier Name" at bounding box center [1160, 431] width 426 height 26
type input "LP ART"
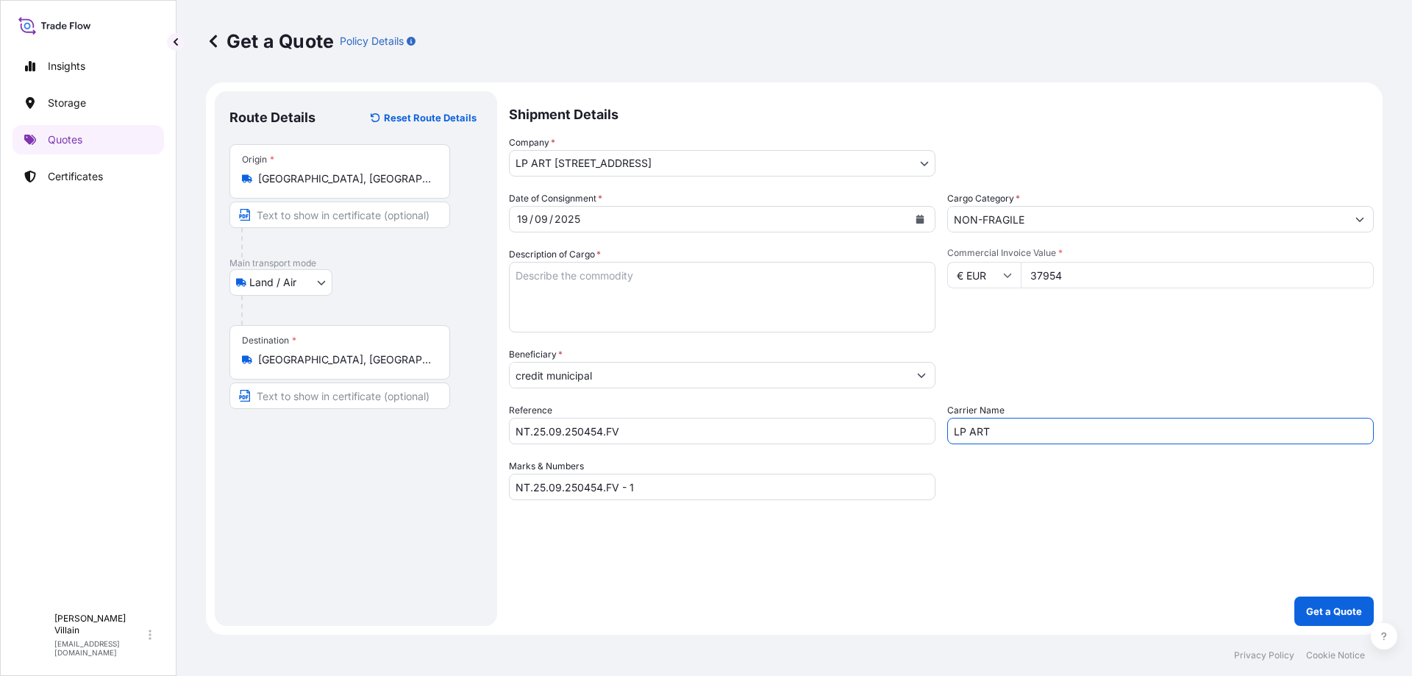
click at [656, 296] on textarea "Description of Cargo *" at bounding box center [722, 297] width 426 height 71
click at [583, 280] on textarea "Description of Cargo *" at bounding box center [722, 297] width 426 height 71
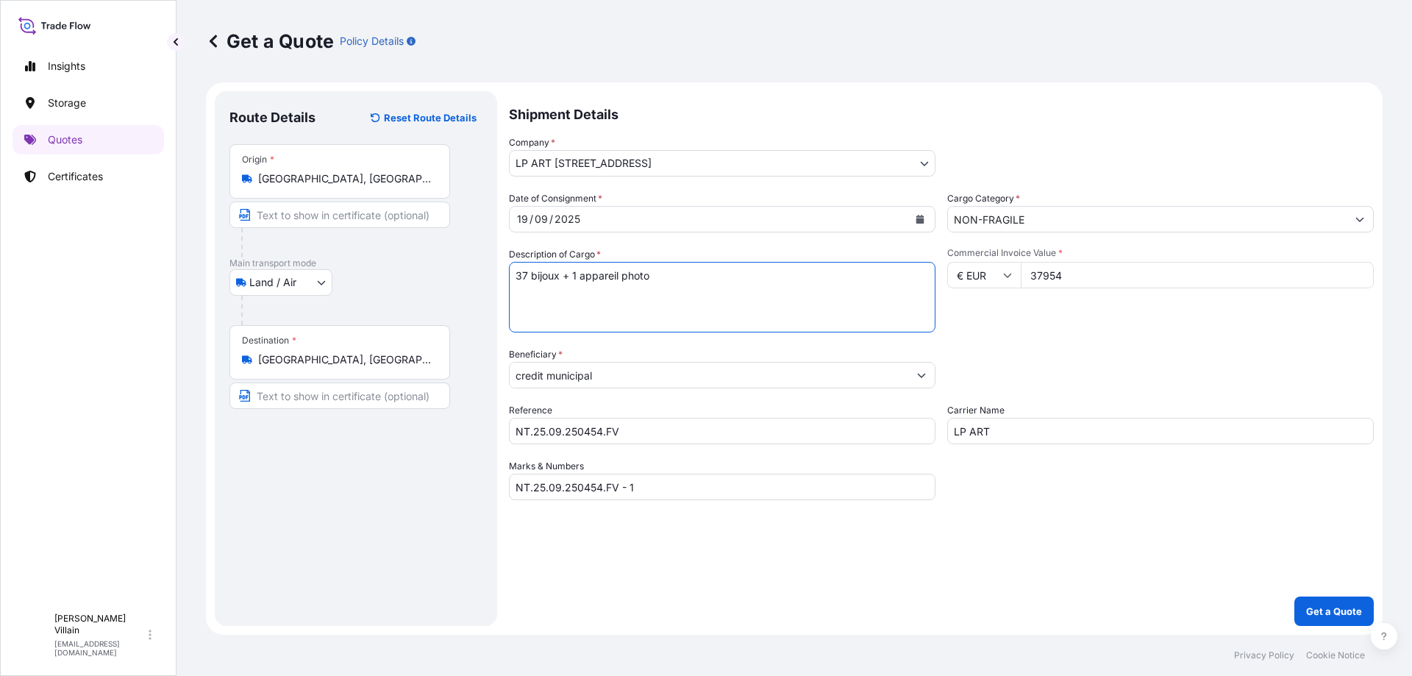
click at [668, 277] on textarea "37 bijoux + 1 appareil photo" at bounding box center [722, 297] width 426 height 71
click at [761, 274] on textarea "37 bijoux + 1 appareil photo + 5 vases + 1 service d vaisselle +" at bounding box center [722, 297] width 426 height 71
click at [859, 271] on textarea "37 bijoux + 1 appareil photo + 5 vases + 1 service de vaisselle +" at bounding box center [722, 297] width 426 height 71
type textarea "37 bijoux + 1 appareil photo + 5 vases + 1 service de vaisselle + 3 tableaux"
click at [1327, 604] on p "Get a Quote" at bounding box center [1334, 611] width 56 height 15
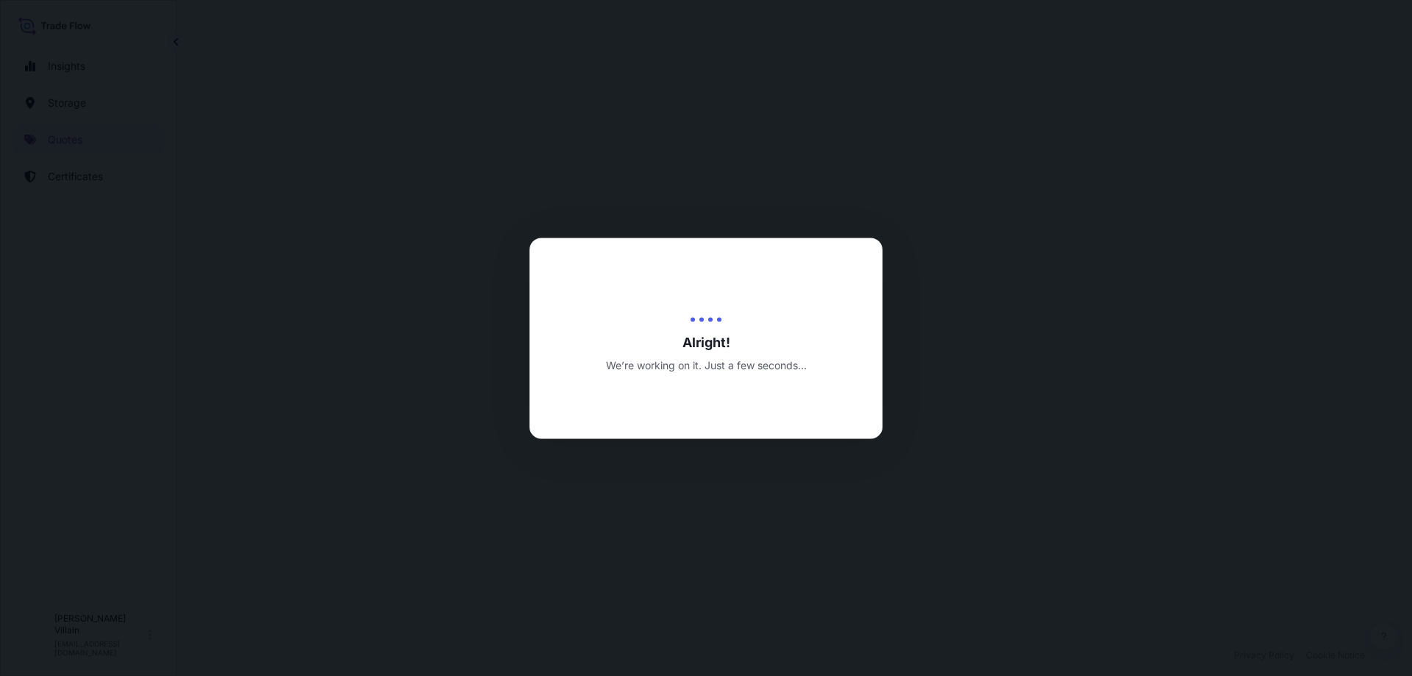
select select "Land / Air"
select select "31995"
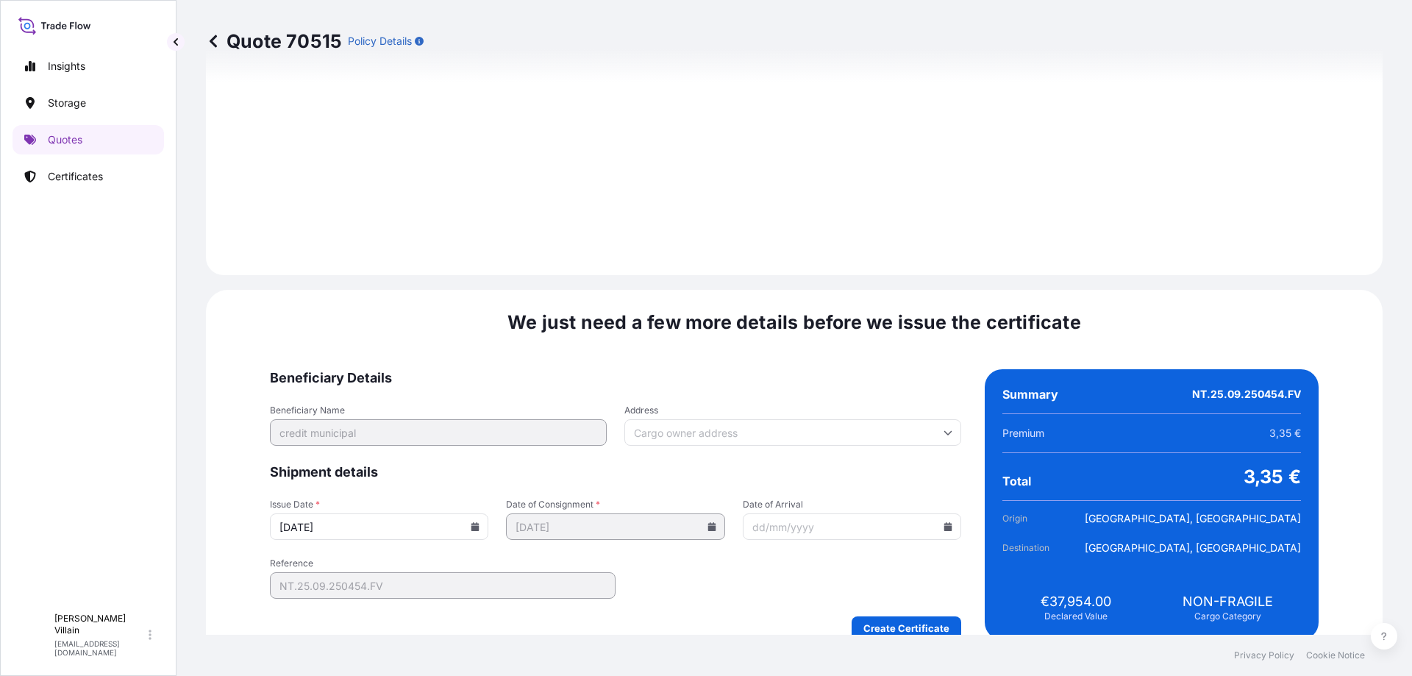
scroll to position [1512, 0]
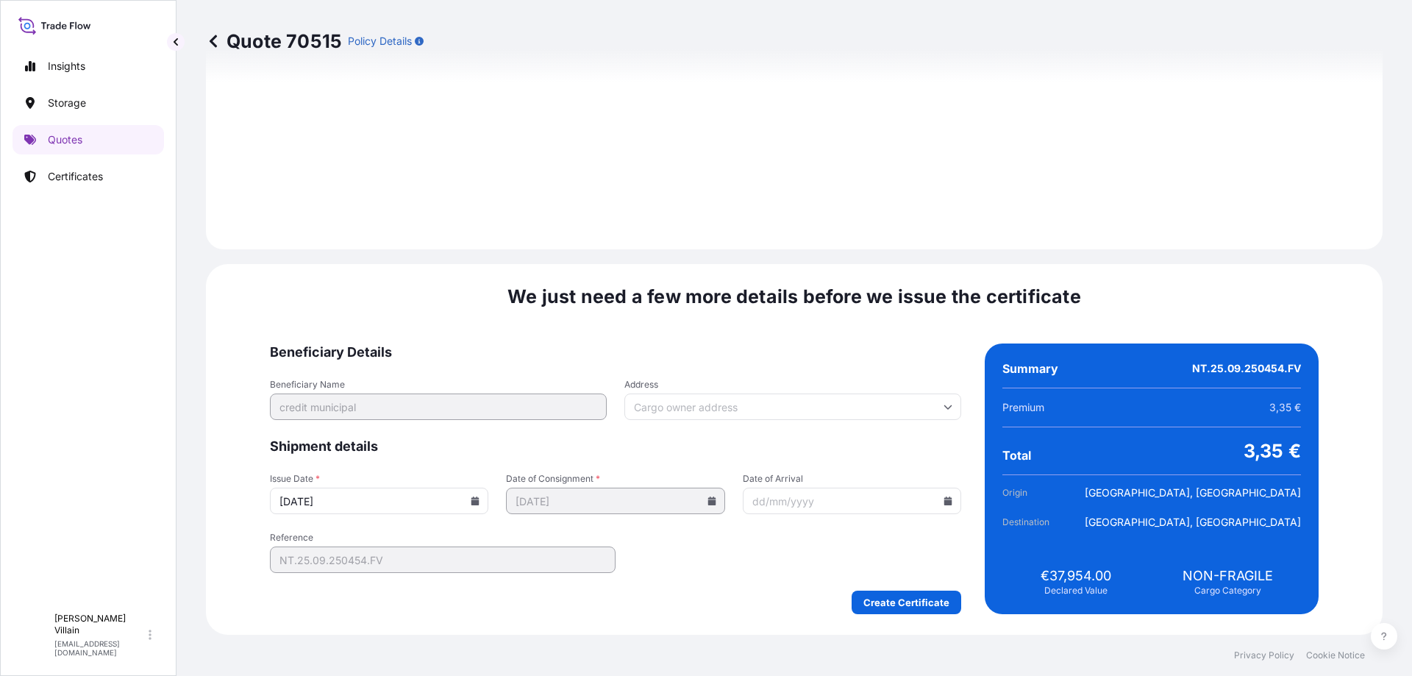
click at [703, 409] on input "Address" at bounding box center [792, 406] width 337 height 26
paste input "[STREET_ADDRESS] • [GEOGRAPHIC_DATA]"
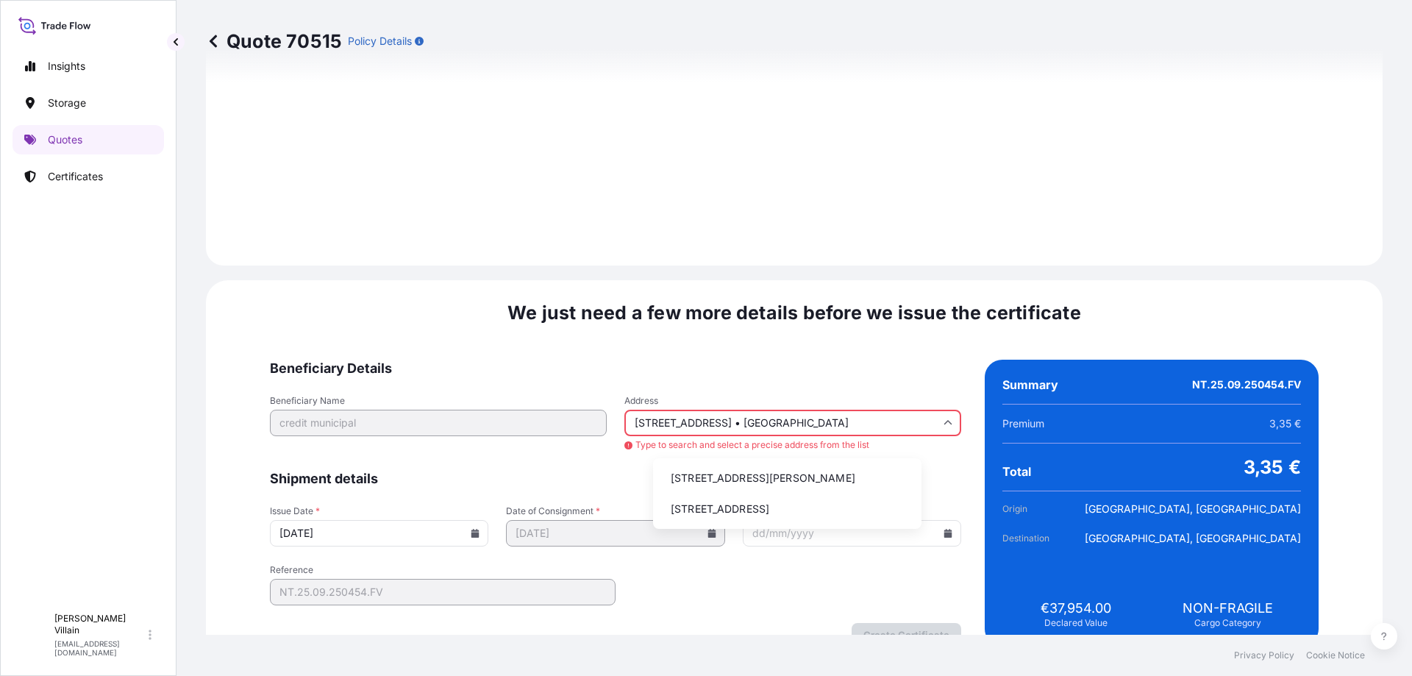
click at [719, 483] on li "[STREET_ADDRESS][PERSON_NAME]" at bounding box center [787, 478] width 257 height 28
type input "45 Bd [PERSON_NAME], [GEOGRAPHIC_DATA], [GEOGRAPHIC_DATA]"
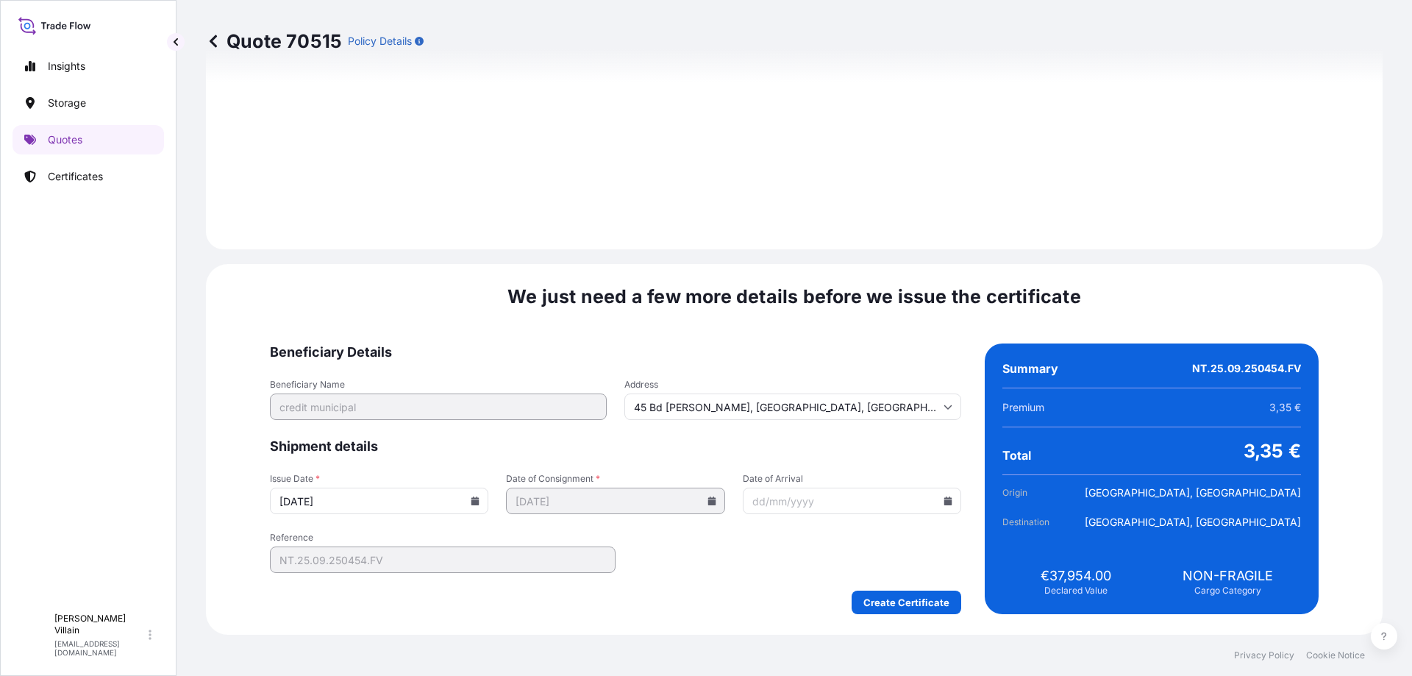
click at [787, 502] on input "Date of Arrival" at bounding box center [852, 500] width 218 height 26
click at [912, 503] on input "Date of Arrival" at bounding box center [852, 500] width 218 height 26
click at [944, 503] on icon at bounding box center [948, 500] width 8 height 9
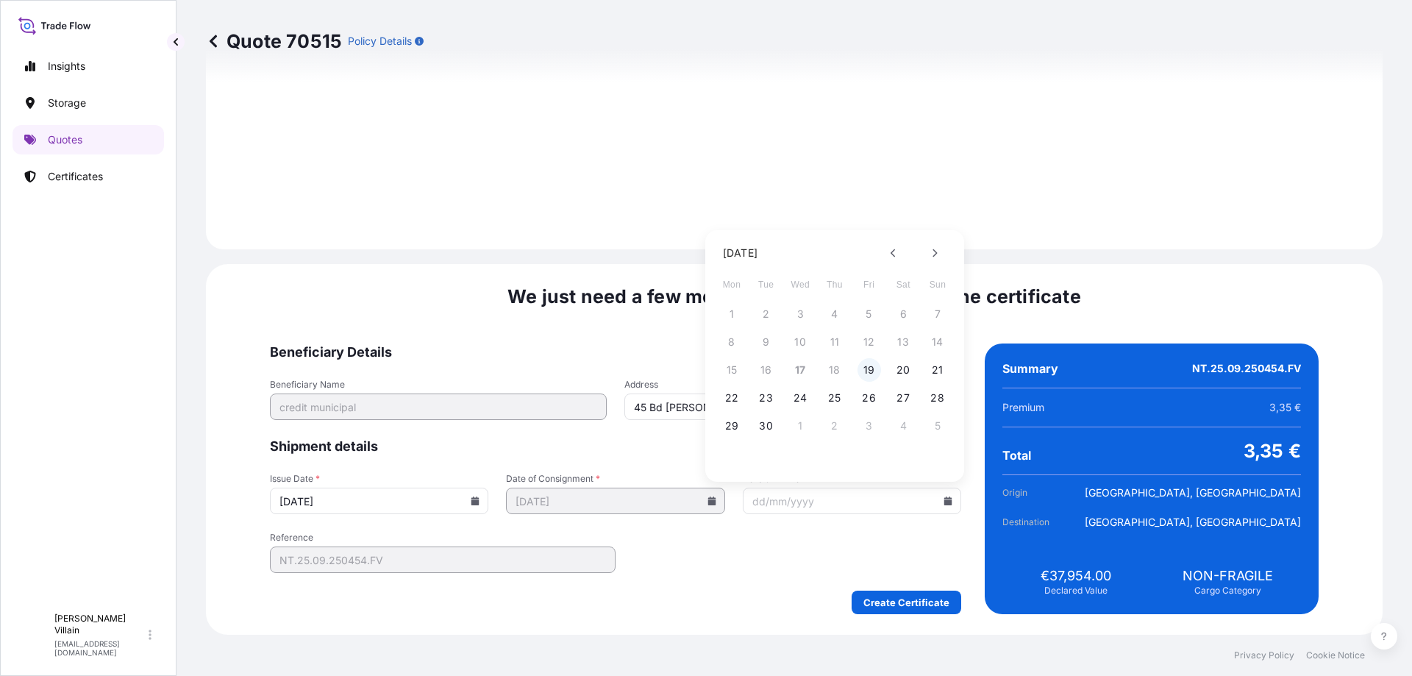
click at [874, 366] on button "19" at bounding box center [869, 370] width 24 height 24
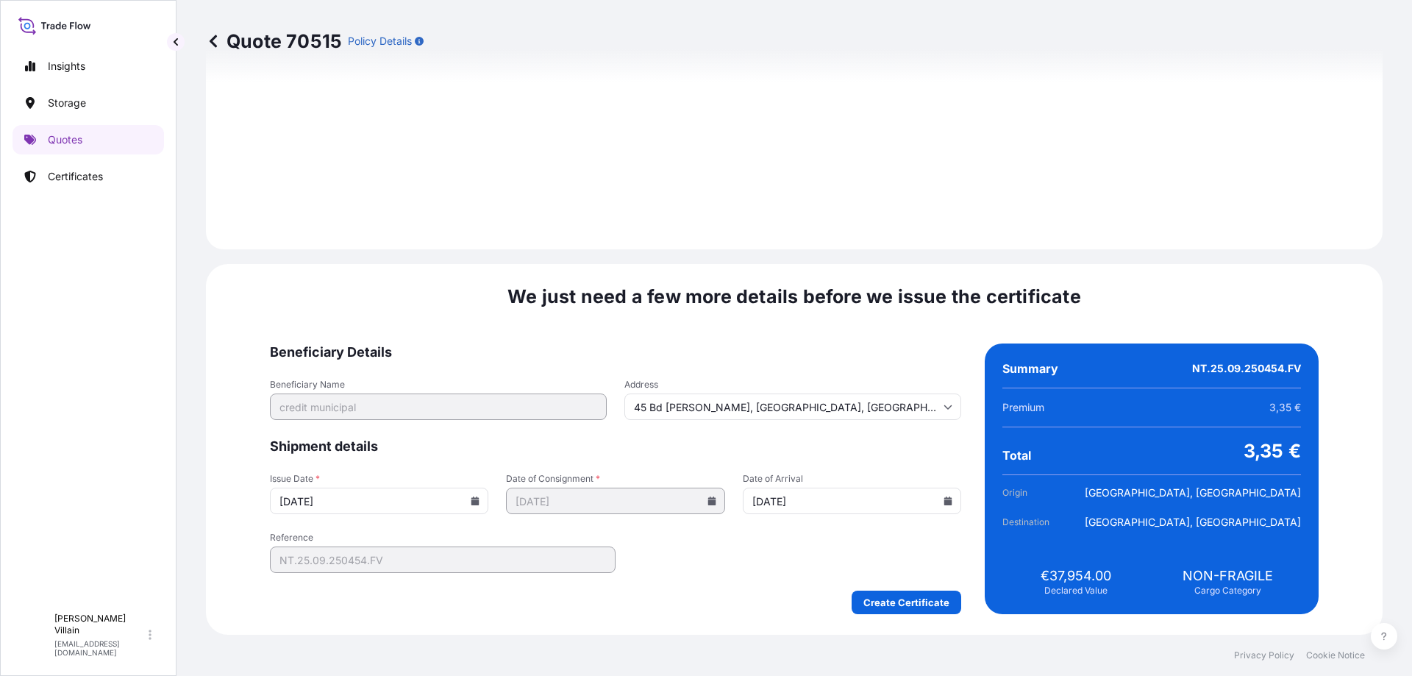
type input "[DATE]"
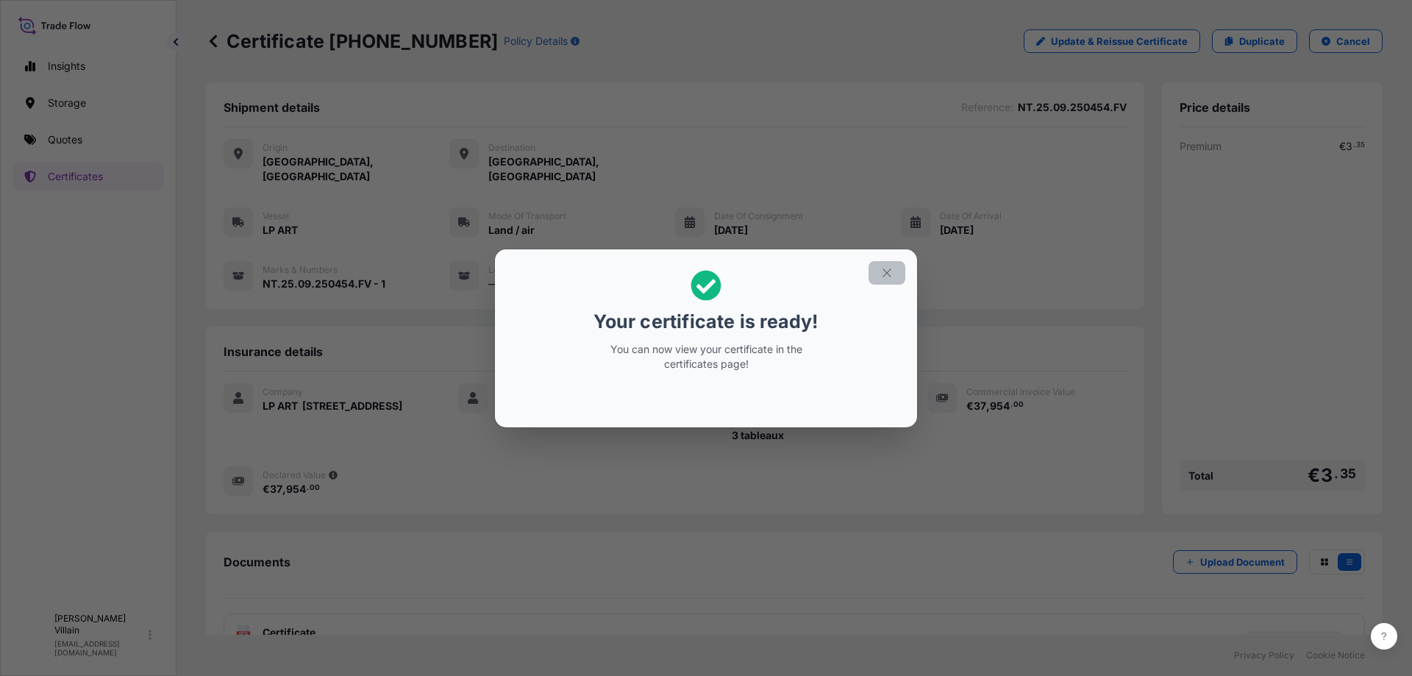
click at [887, 268] on icon "button" at bounding box center [886, 272] width 13 height 13
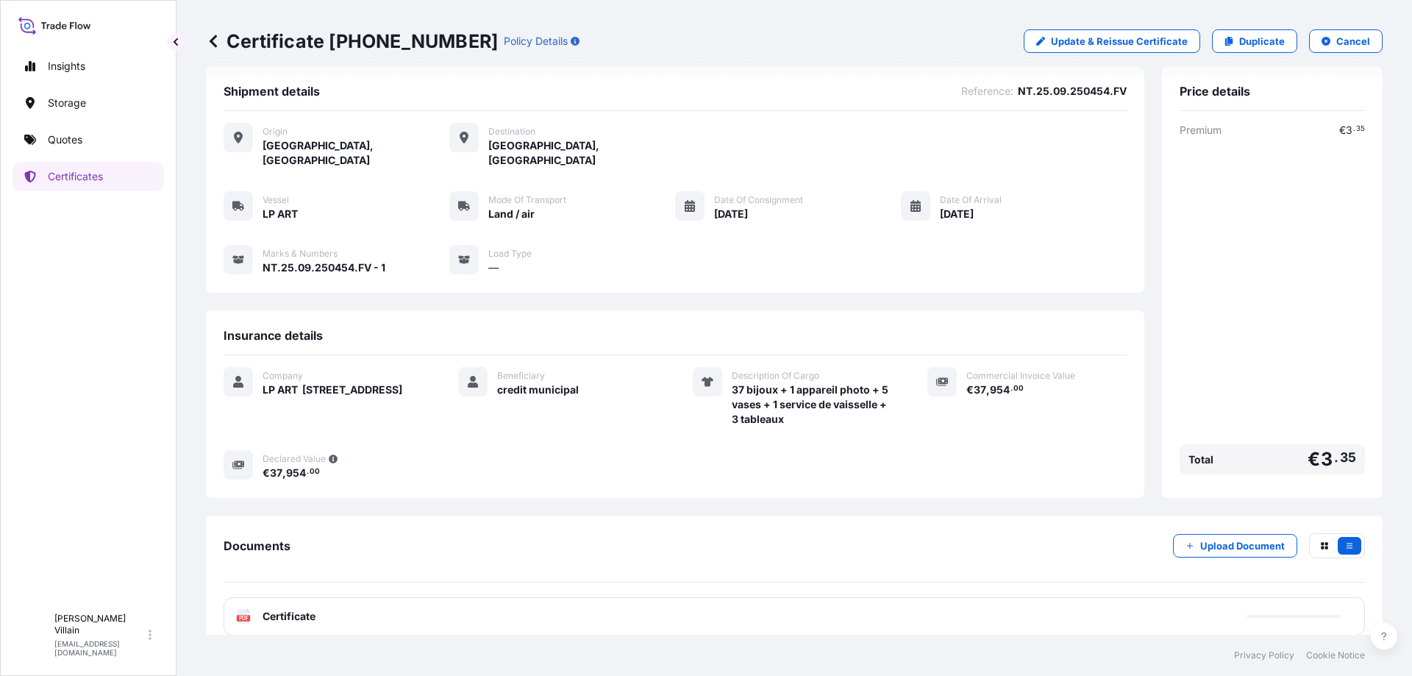
scroll to position [20, 0]
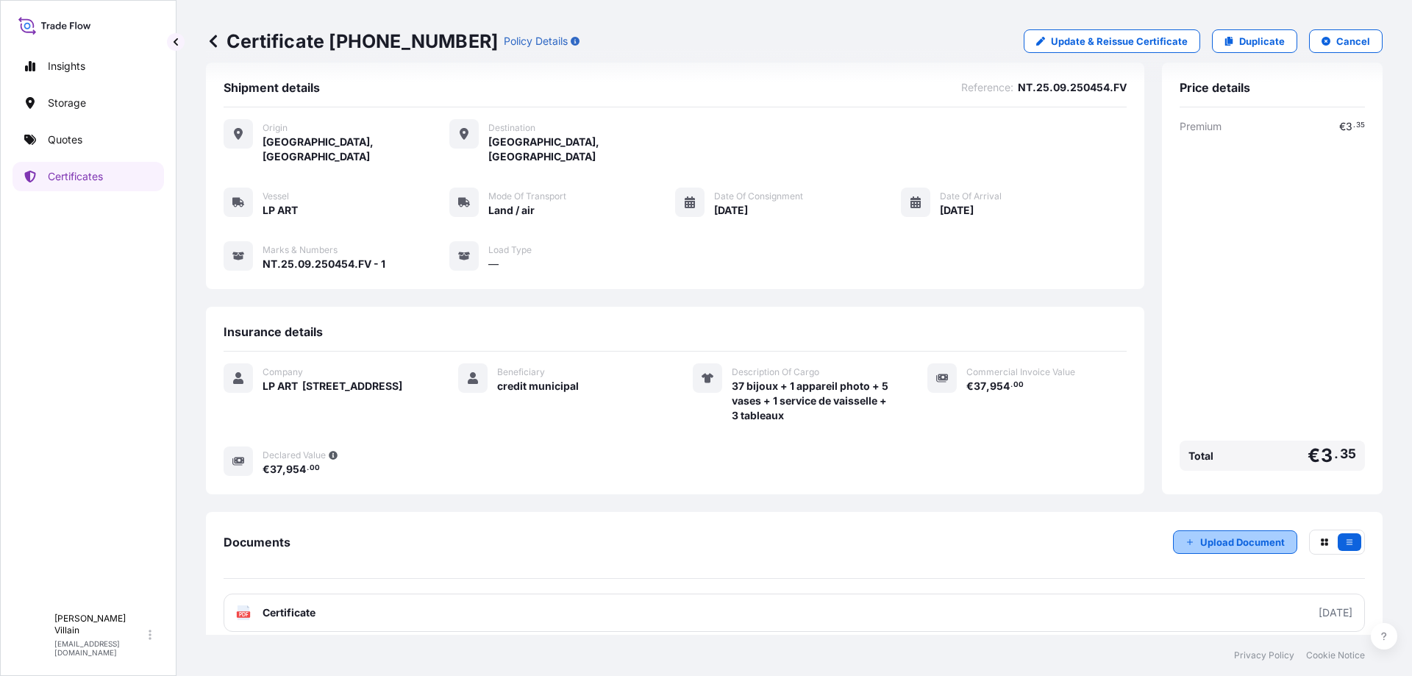
click at [1218, 535] on p "Upload Document" at bounding box center [1242, 542] width 85 height 15
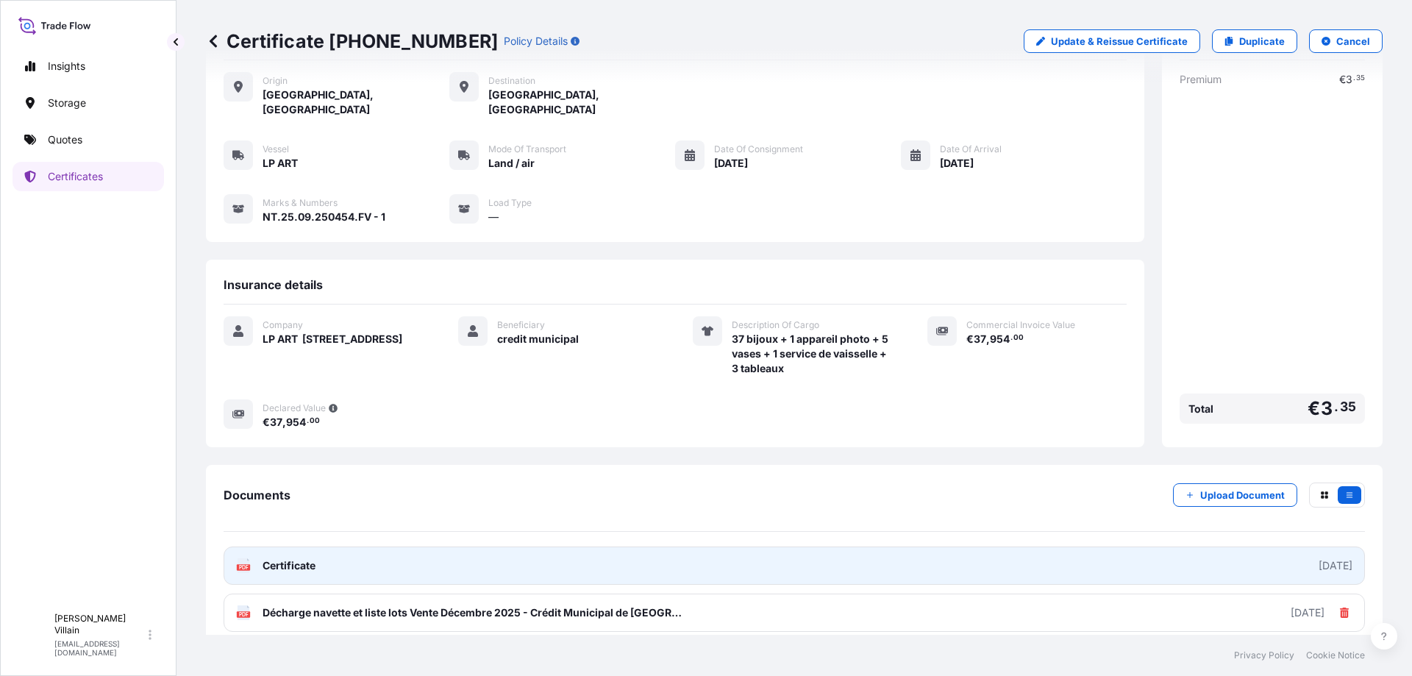
click at [265, 558] on span "Certificate" at bounding box center [288, 565] width 53 height 15
